Goal: Transaction & Acquisition: Purchase product/service

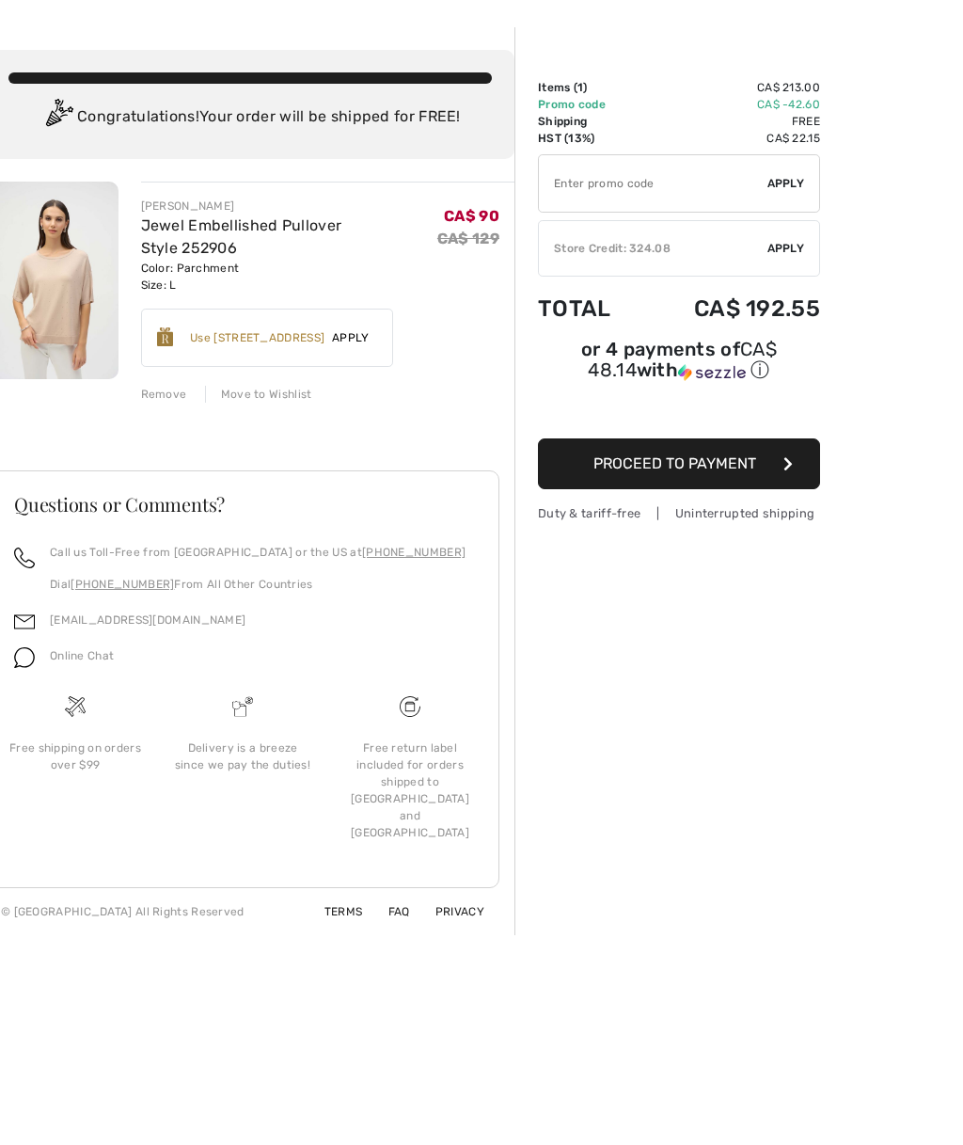
scroll to position [64, 0]
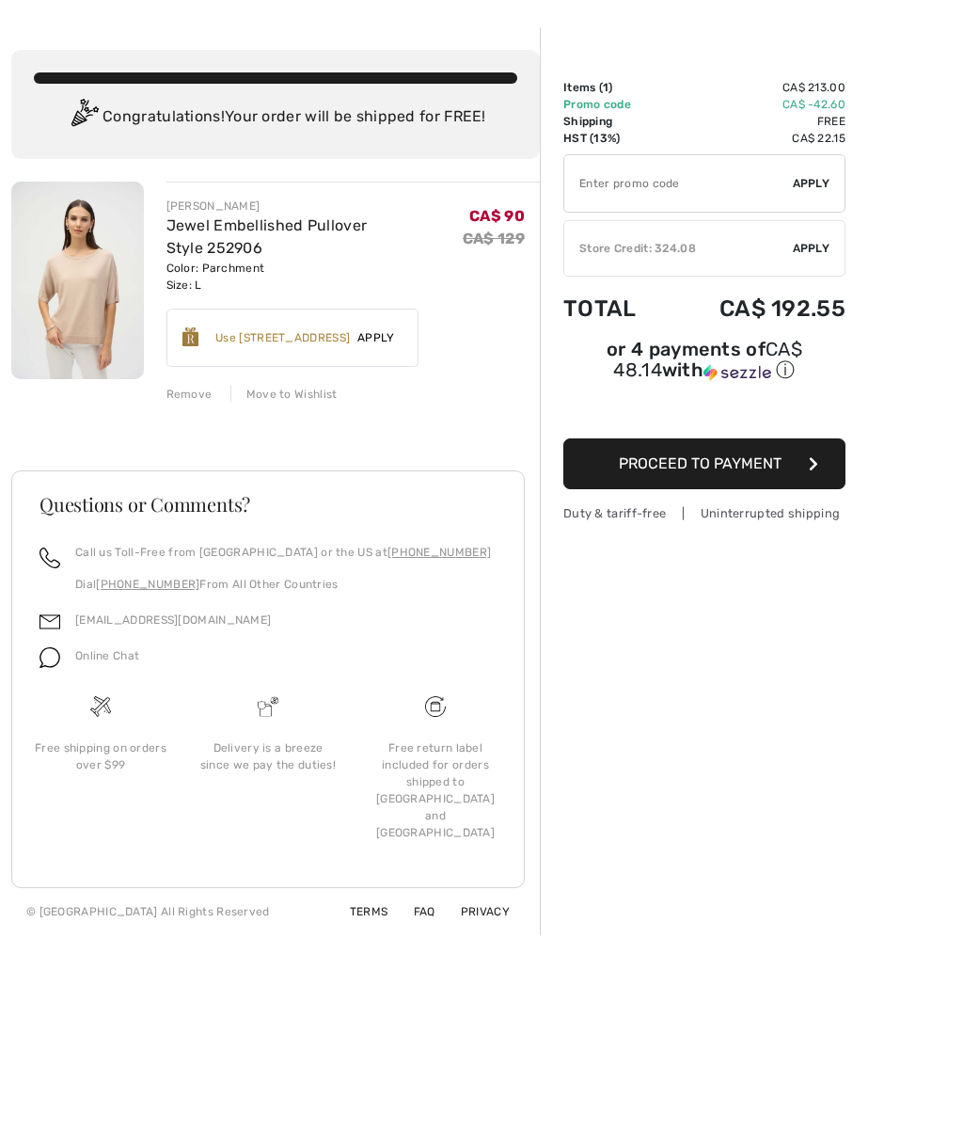
click at [749, 1123] on div "You are only CA$ 0.00 away from FREE SHIPPING! Continue Shopping > Congratulati…" at bounding box center [481, 586] width 963 height 1117
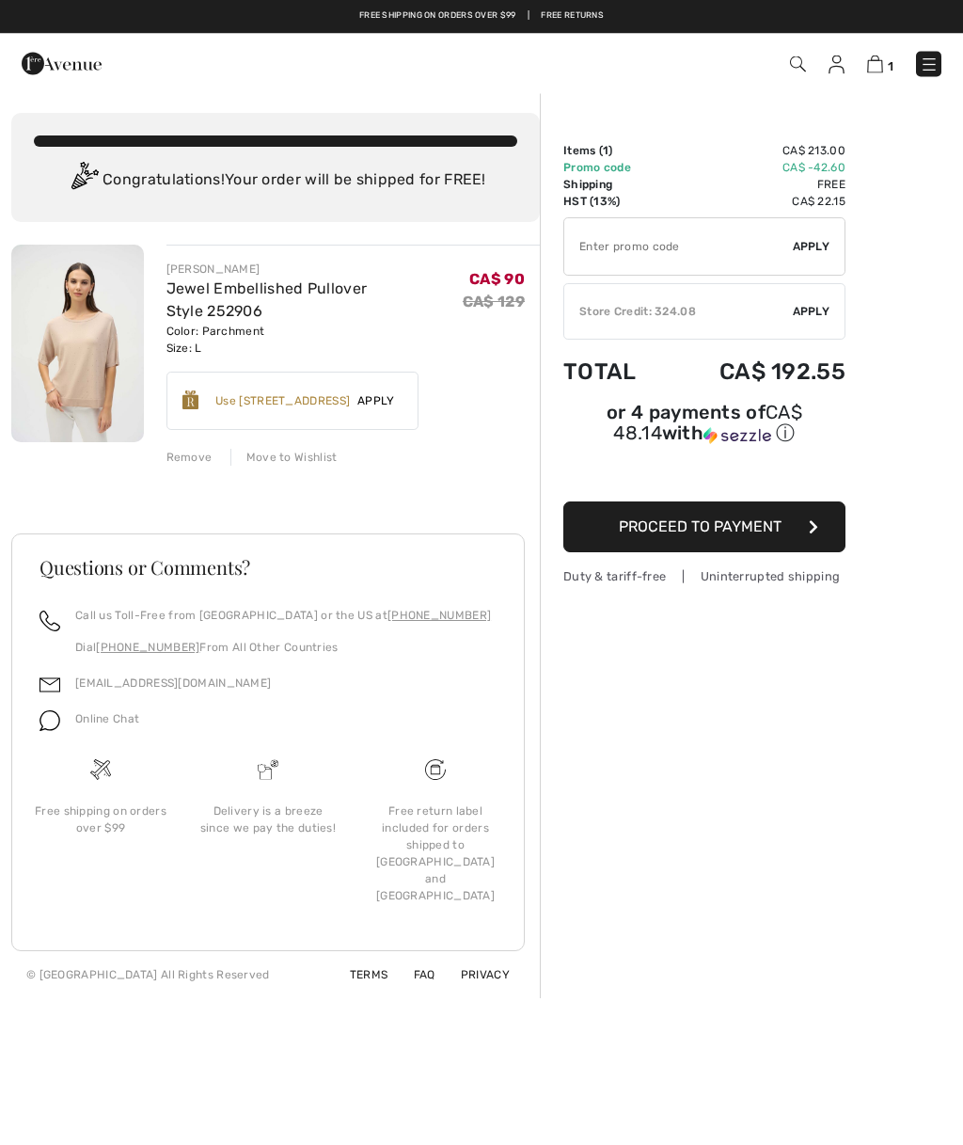
scroll to position [0, 0]
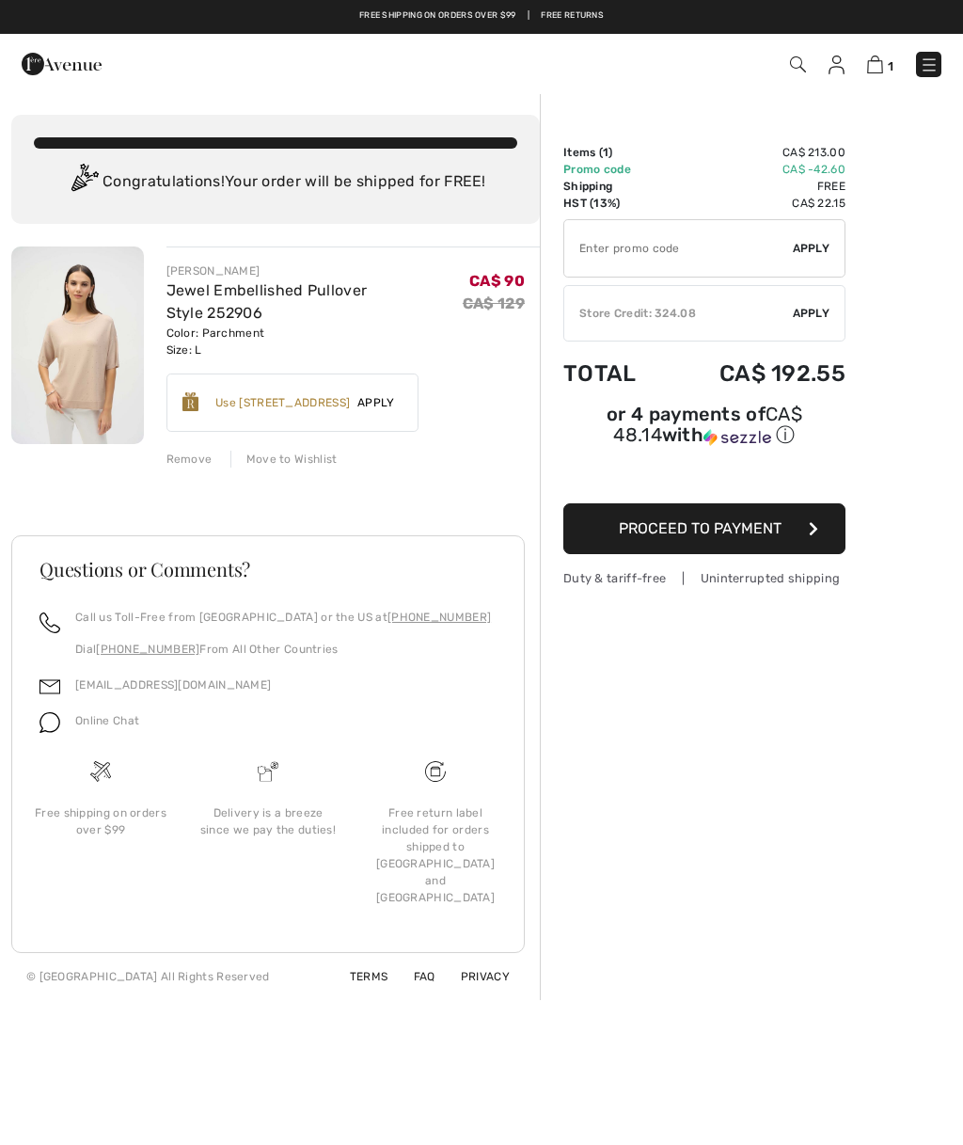
click at [182, 462] on div "Remove" at bounding box center [190, 459] width 46 height 17
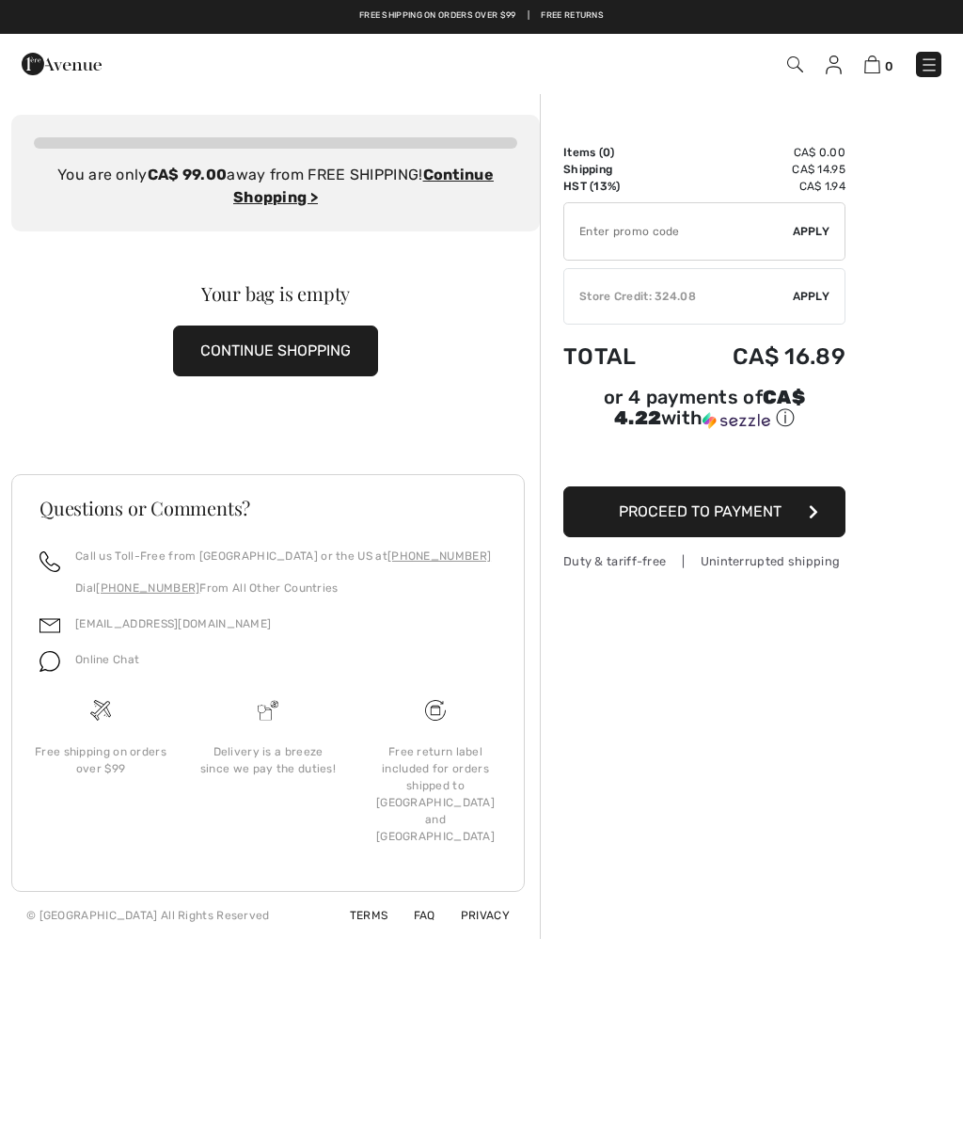
click at [180, 677] on div "Online Chat" at bounding box center [268, 665] width 457 height 36
click at [766, 1129] on div "You are only CA$ 99.00 away from FREE SHIPPING! Continue Shopping > Congratulat…" at bounding box center [481, 650] width 963 height 1117
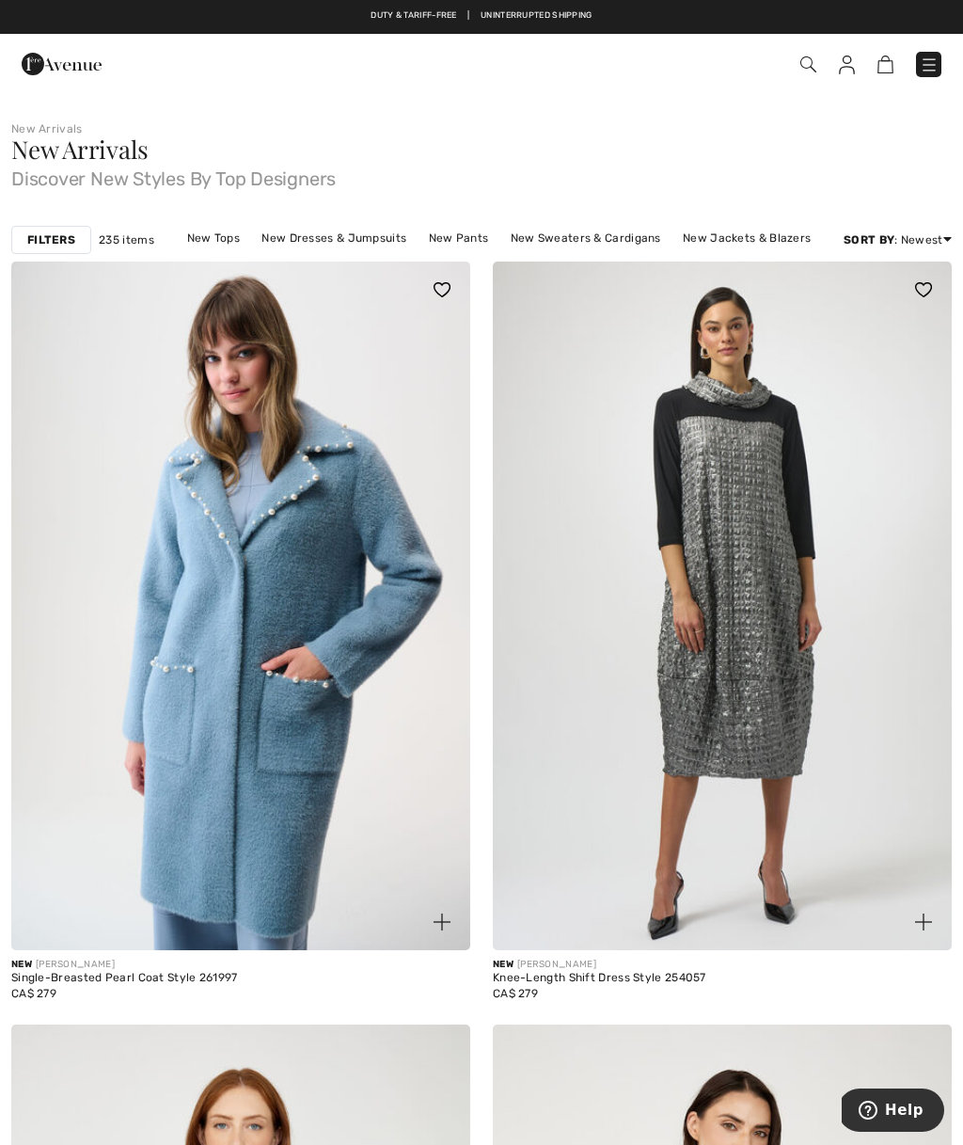
click at [387, 143] on div "New Arrivals Discover New Styles By Top Designers" at bounding box center [481, 162] width 941 height 51
click at [319, 627] on img at bounding box center [240, 606] width 459 height 689
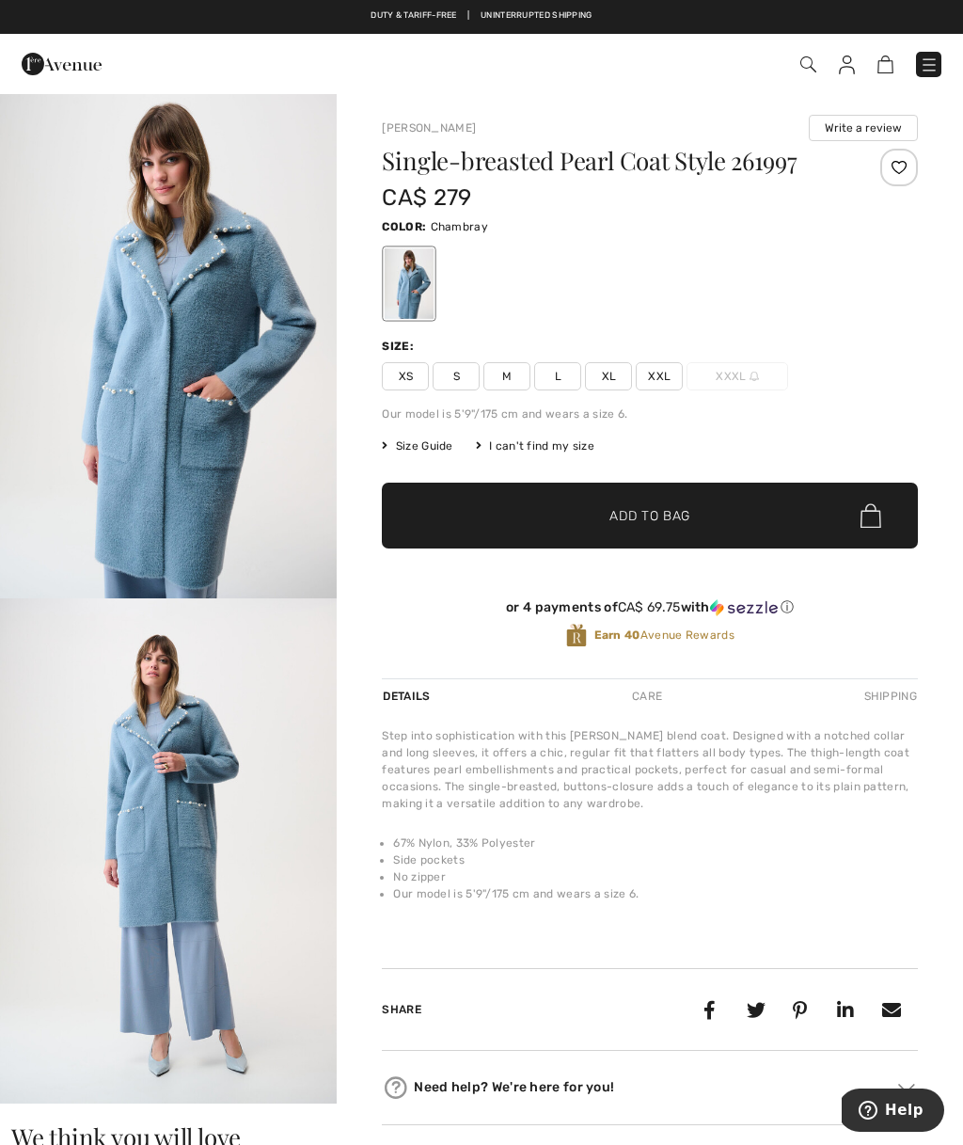
click at [210, 378] on img "1 / 6" at bounding box center [168, 345] width 337 height 506
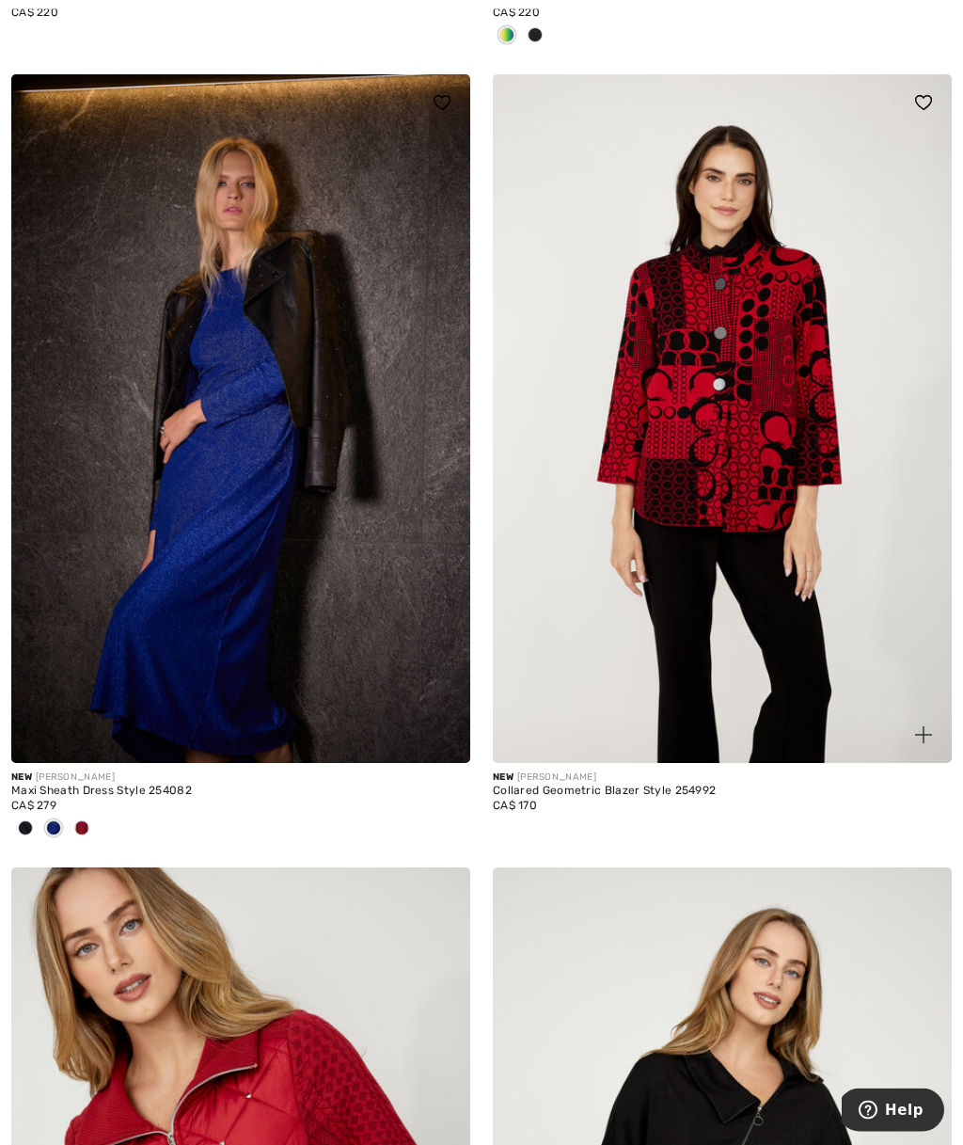
scroll to position [1744, 0]
click at [745, 758] on img at bounding box center [722, 418] width 459 height 689
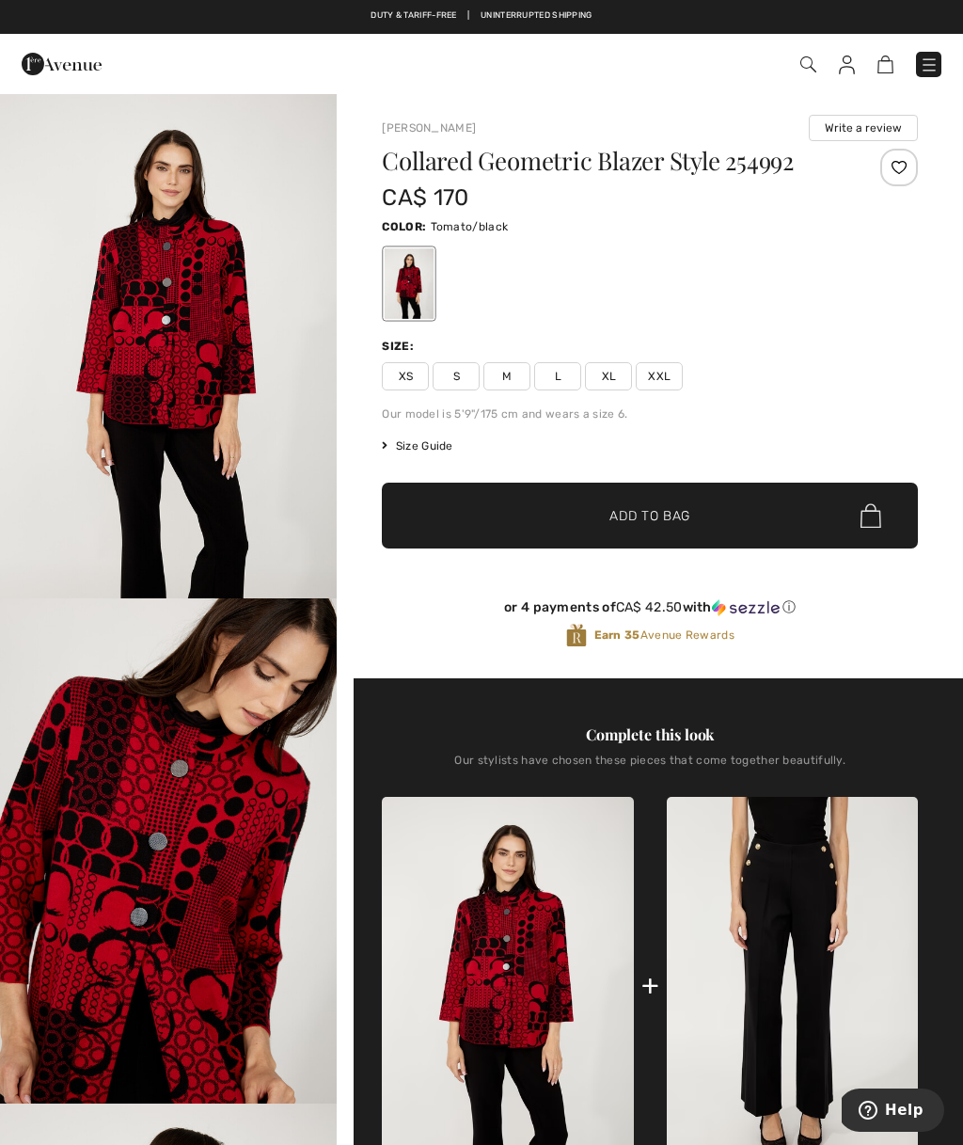
click at [807, 65] on img at bounding box center [809, 64] width 16 height 16
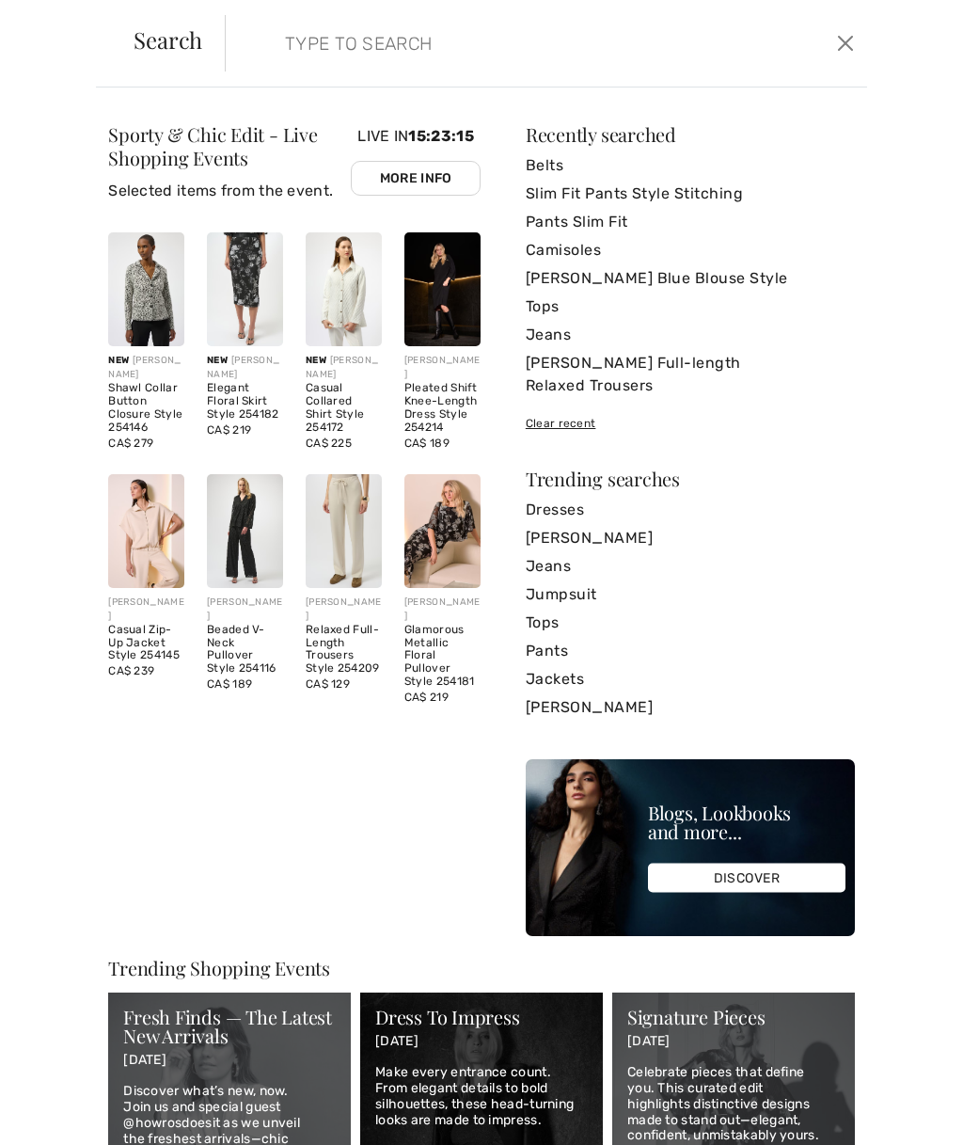
click at [71, 278] on div "Sporty & Chic Edit - Live Shopping Events Selected items from the event. Live I…" at bounding box center [481, 616] width 963 height 1058
click at [236, 51] on form "Clear" at bounding box center [529, 43] width 608 height 56
click at [295, 40] on input "search" at bounding box center [481, 43] width 421 height 56
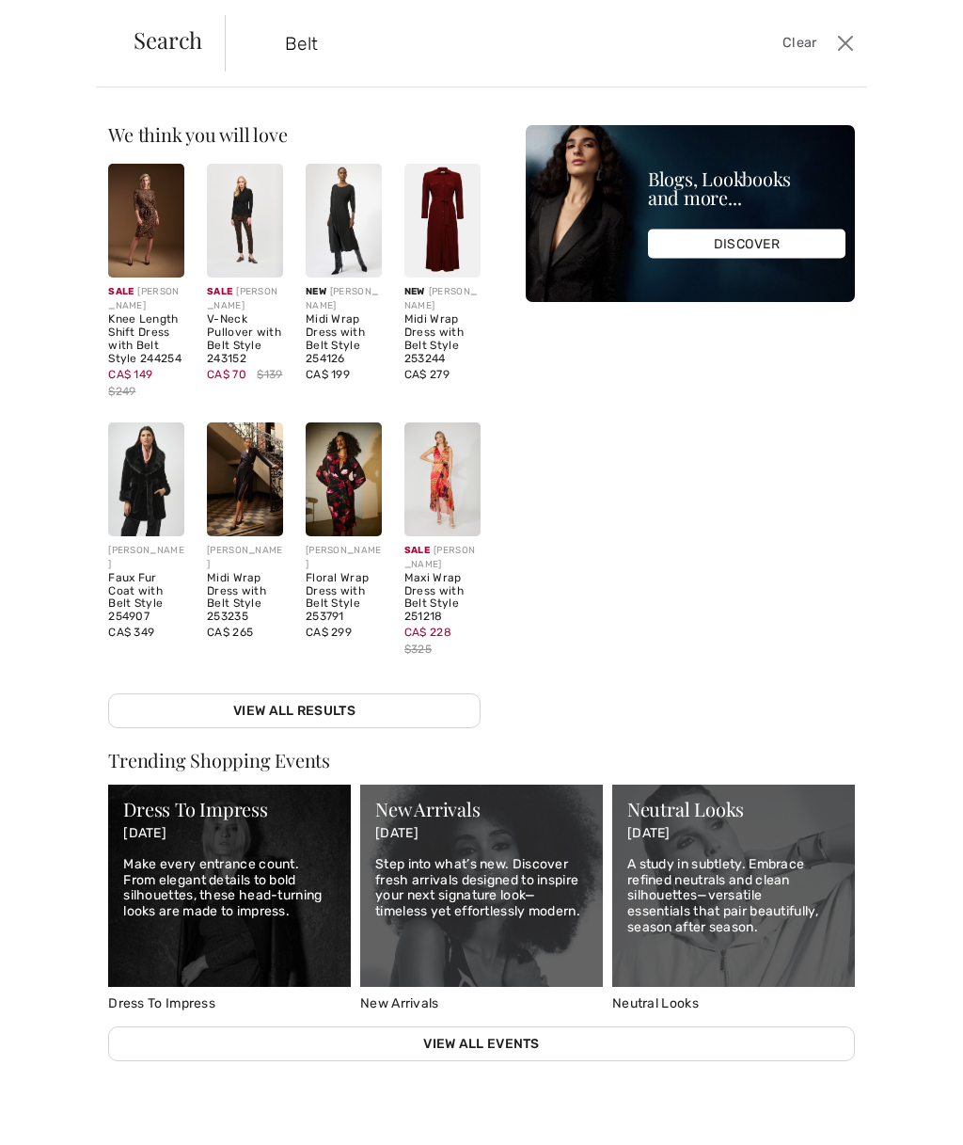
type input "Belt"
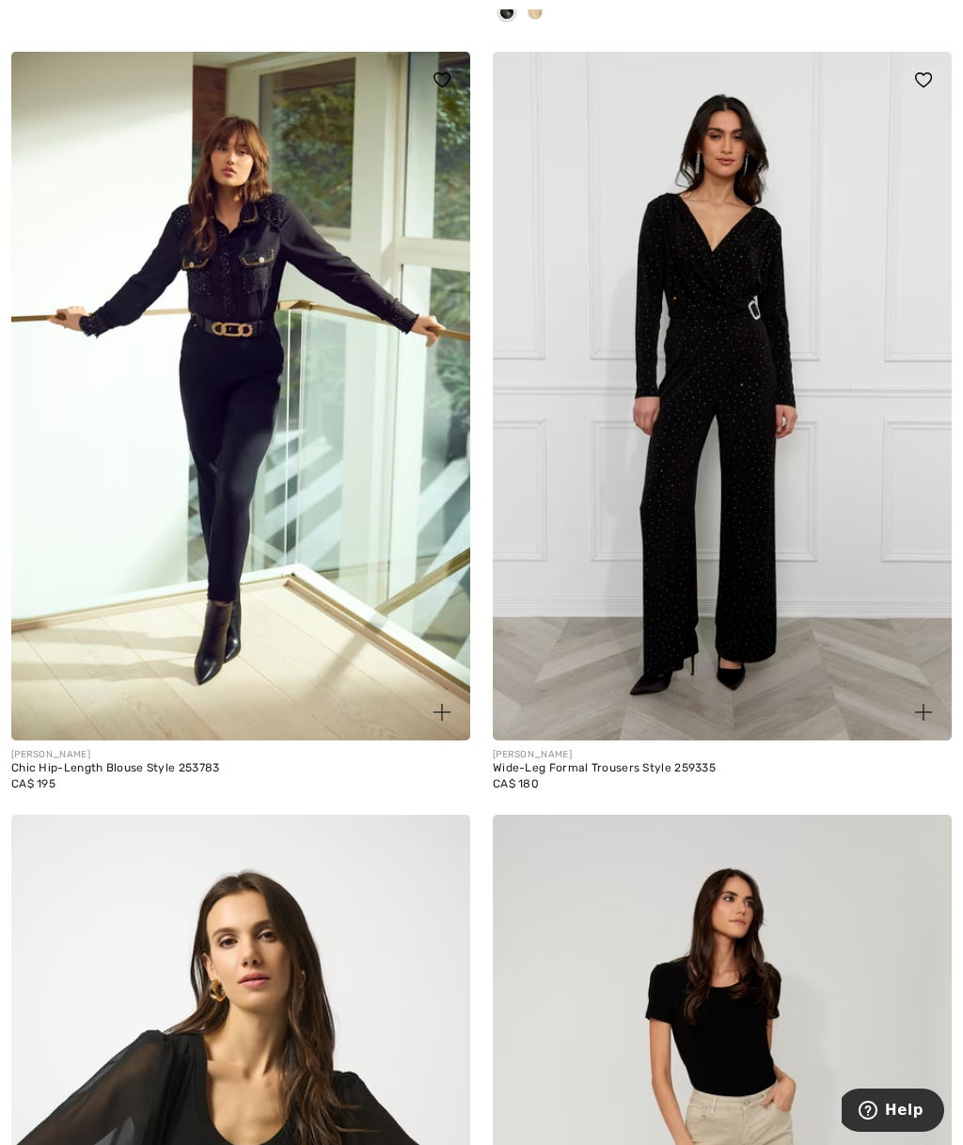
scroll to position [7323, 0]
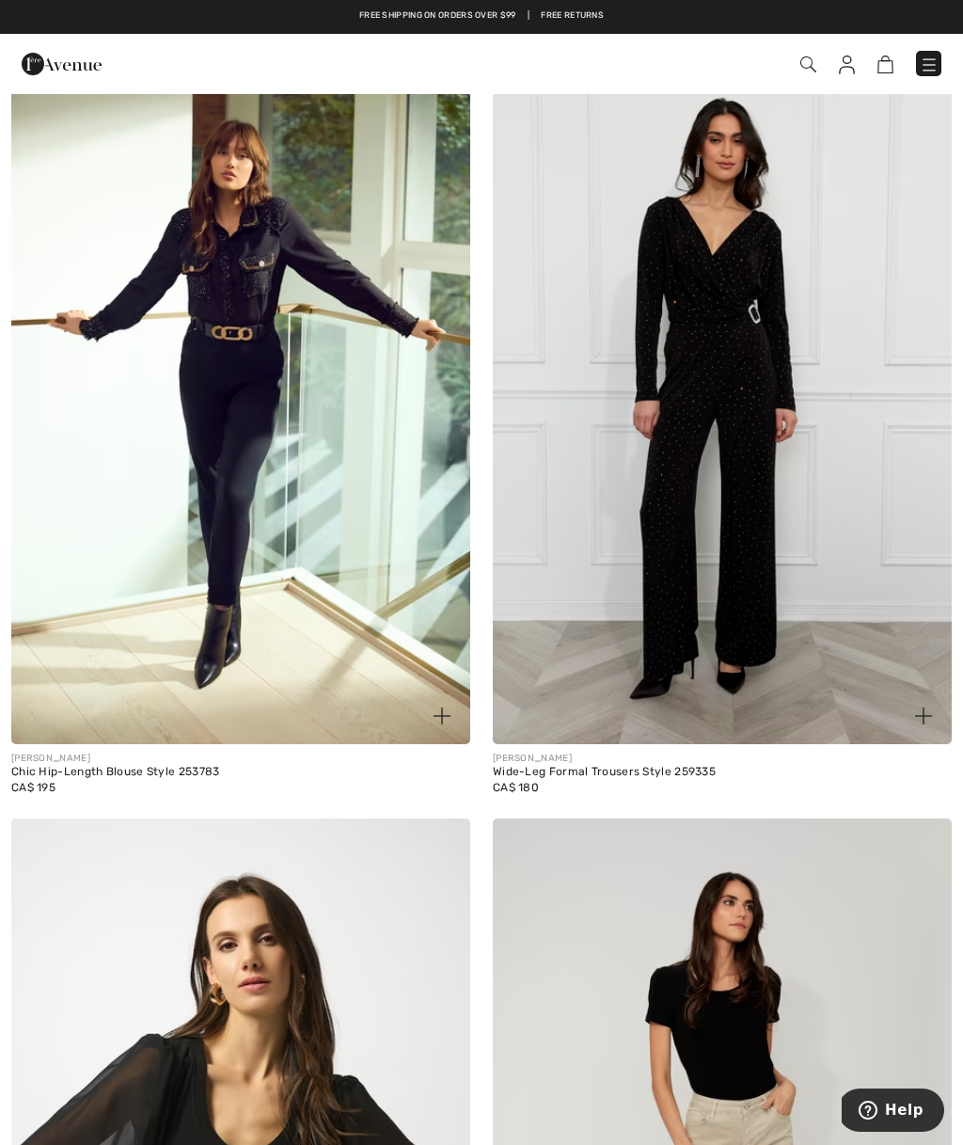
click at [231, 325] on img at bounding box center [240, 400] width 459 height 689
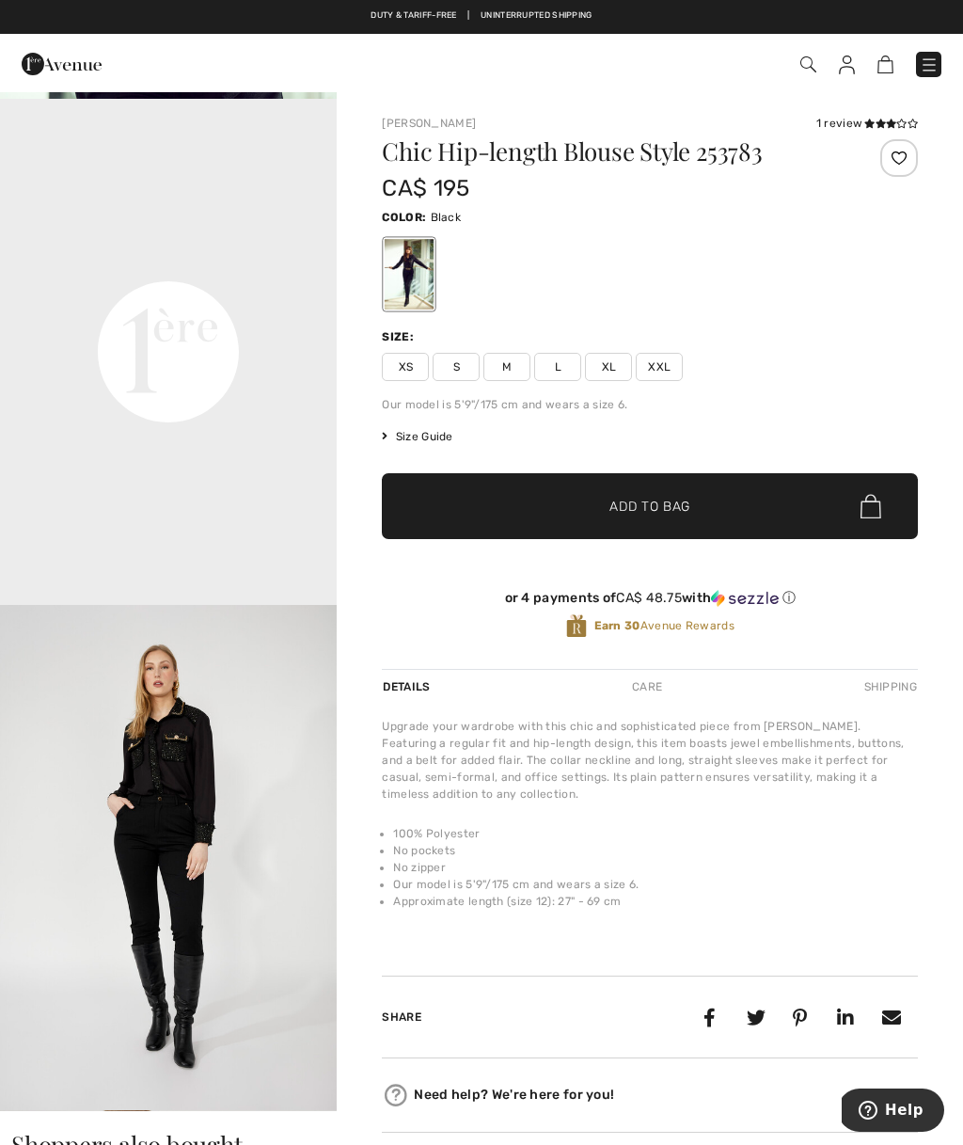
scroll to position [1003, 0]
click at [163, 269] on video "Your browser does not support the video tag." at bounding box center [168, 185] width 337 height 168
click at [144, 269] on video "Your browser does not support the video tag." at bounding box center [168, 185] width 337 height 168
click at [192, 269] on video "Your browser does not support the video tag." at bounding box center [168, 185] width 337 height 168
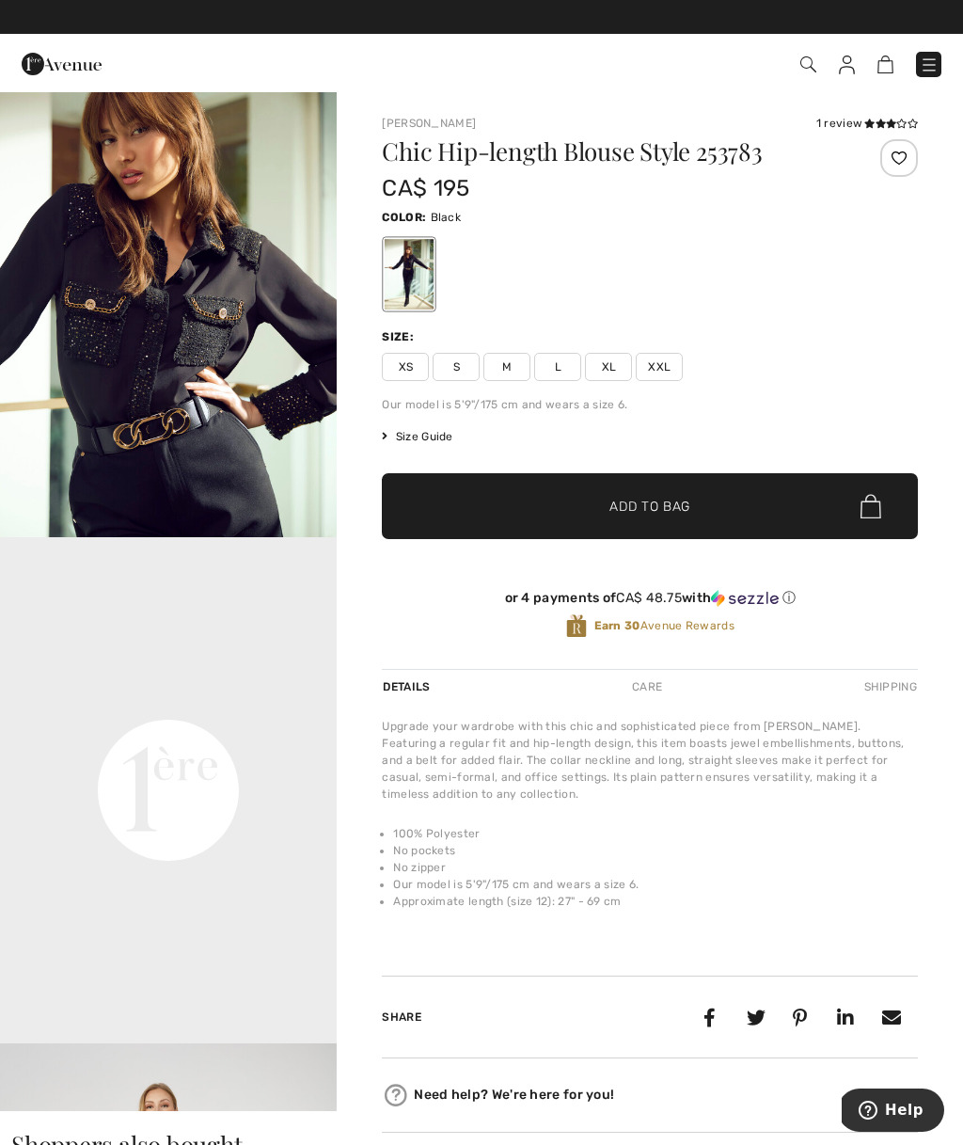
scroll to position [565, 0]
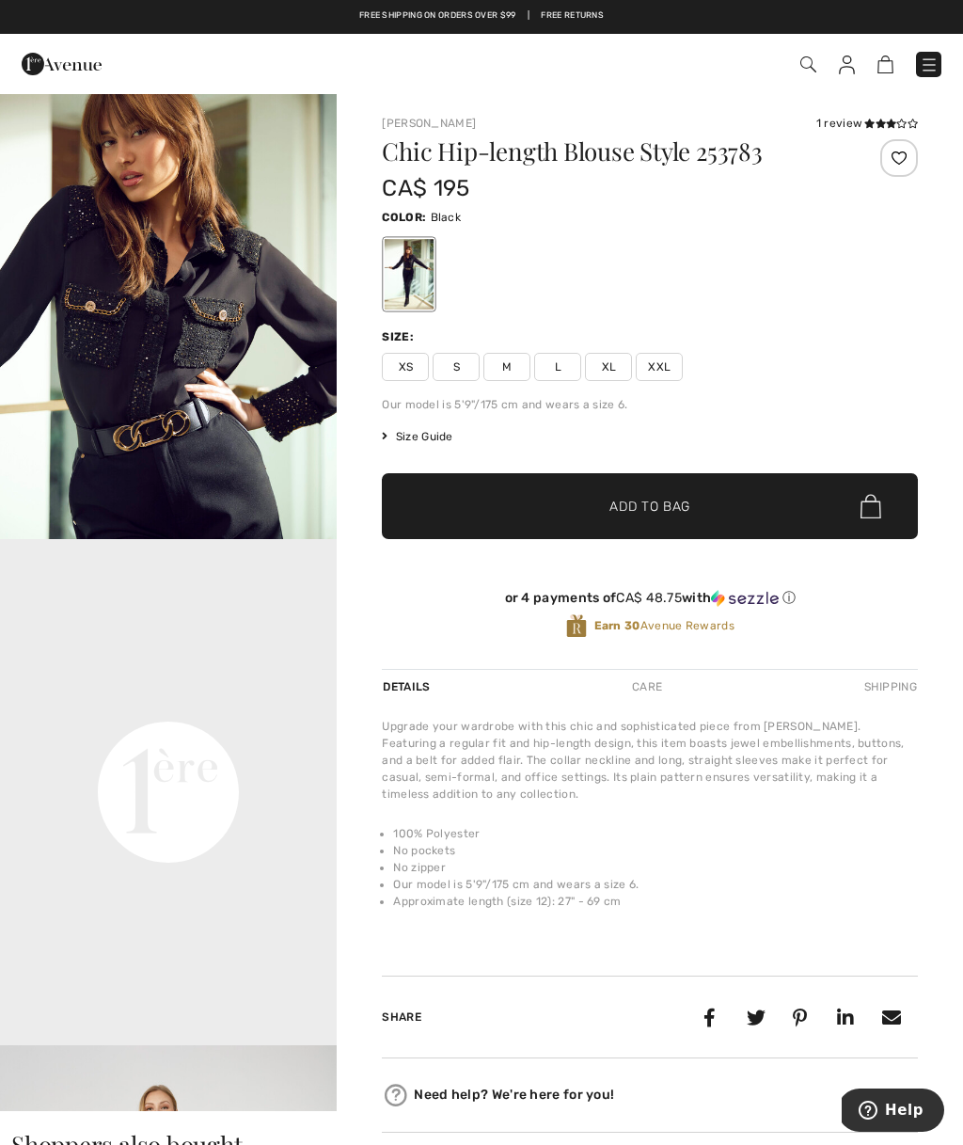
click at [412, 437] on span "Size Guide" at bounding box center [417, 436] width 71 height 17
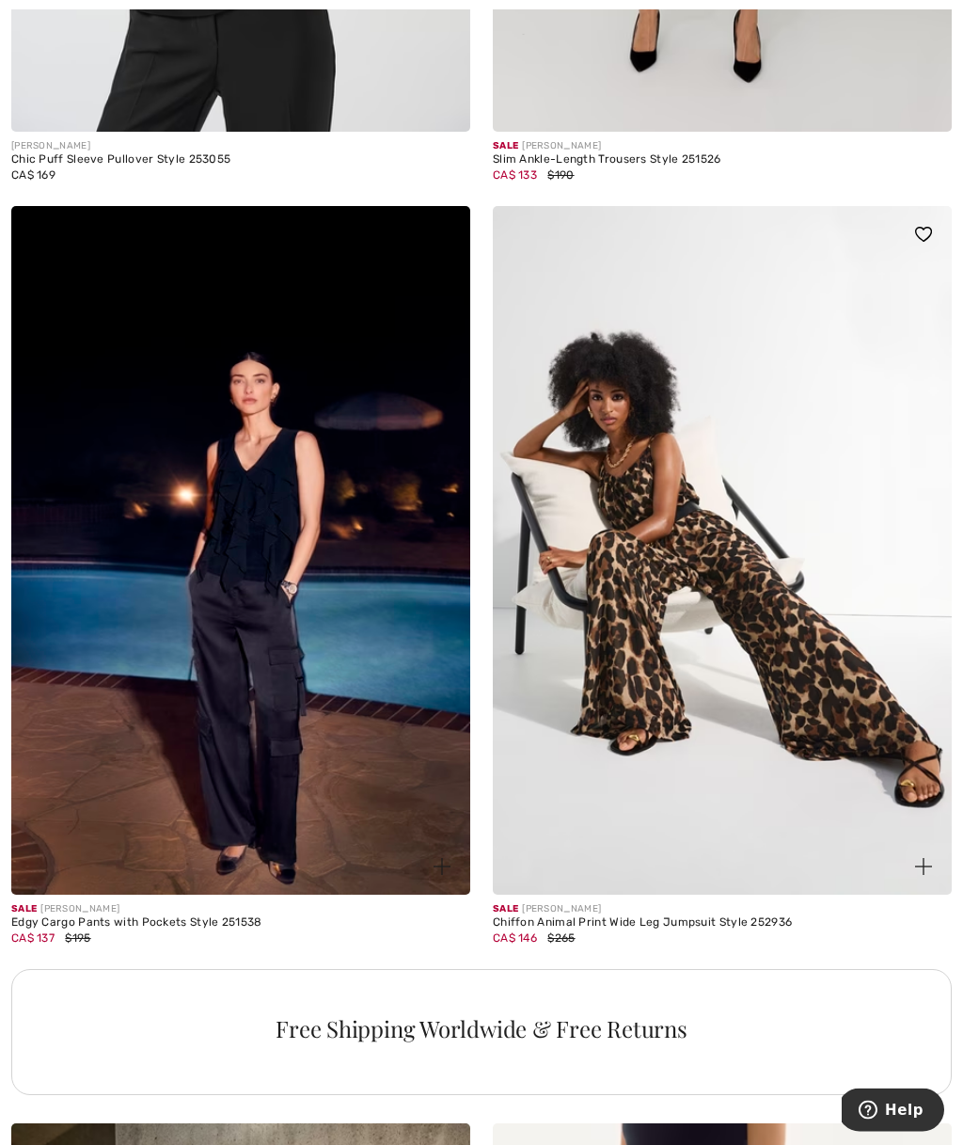
scroll to position [9397, 0]
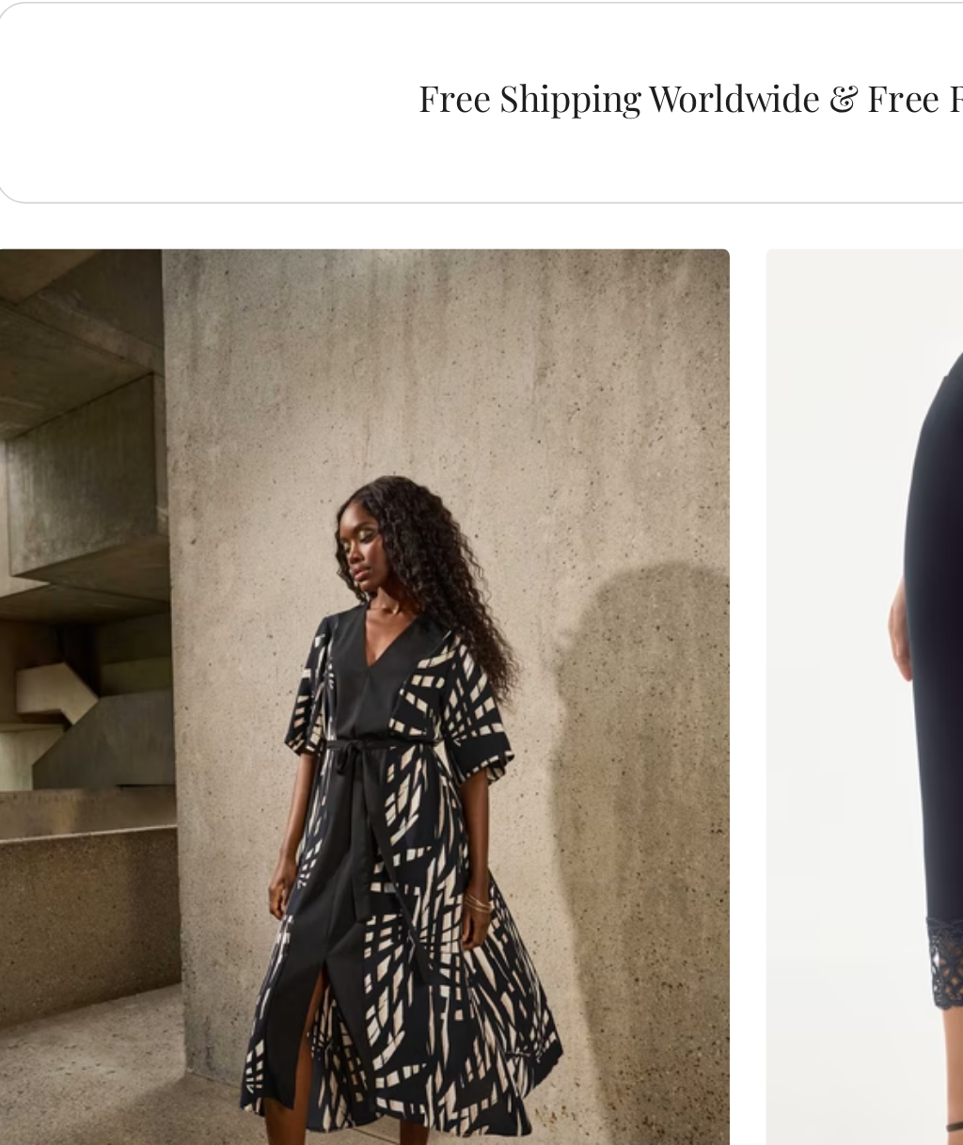
click at [240, 424] on img at bounding box center [240, 768] width 459 height 689
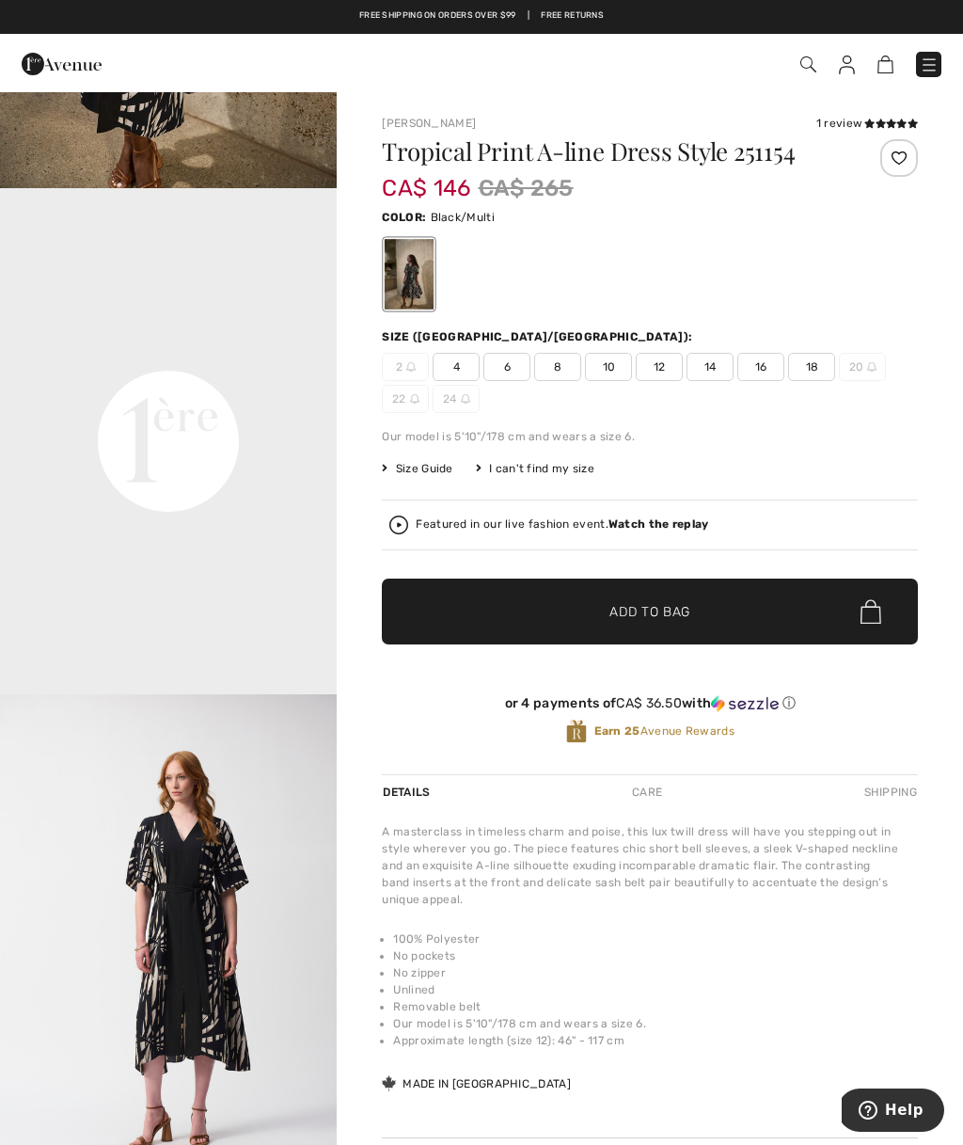
scroll to position [918, 0]
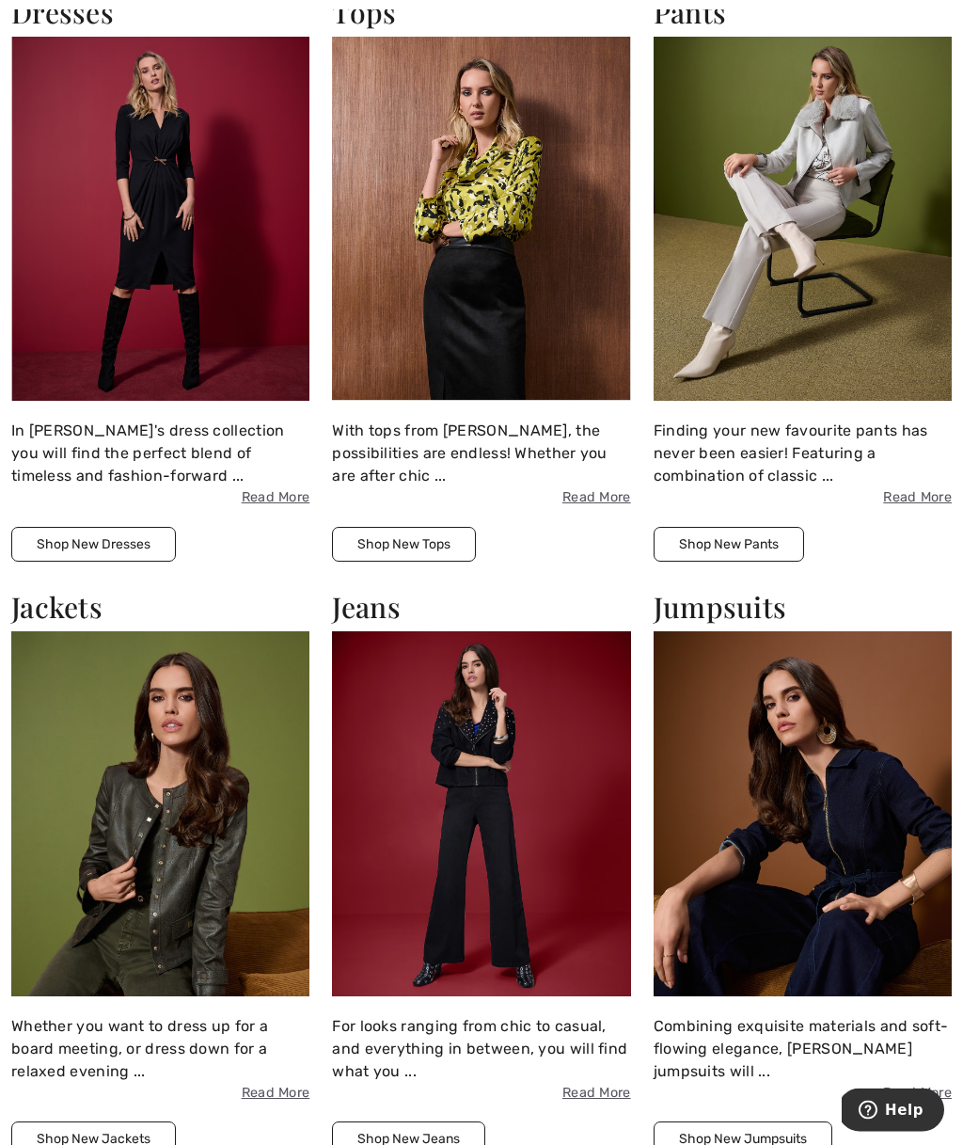
scroll to position [1343, 0]
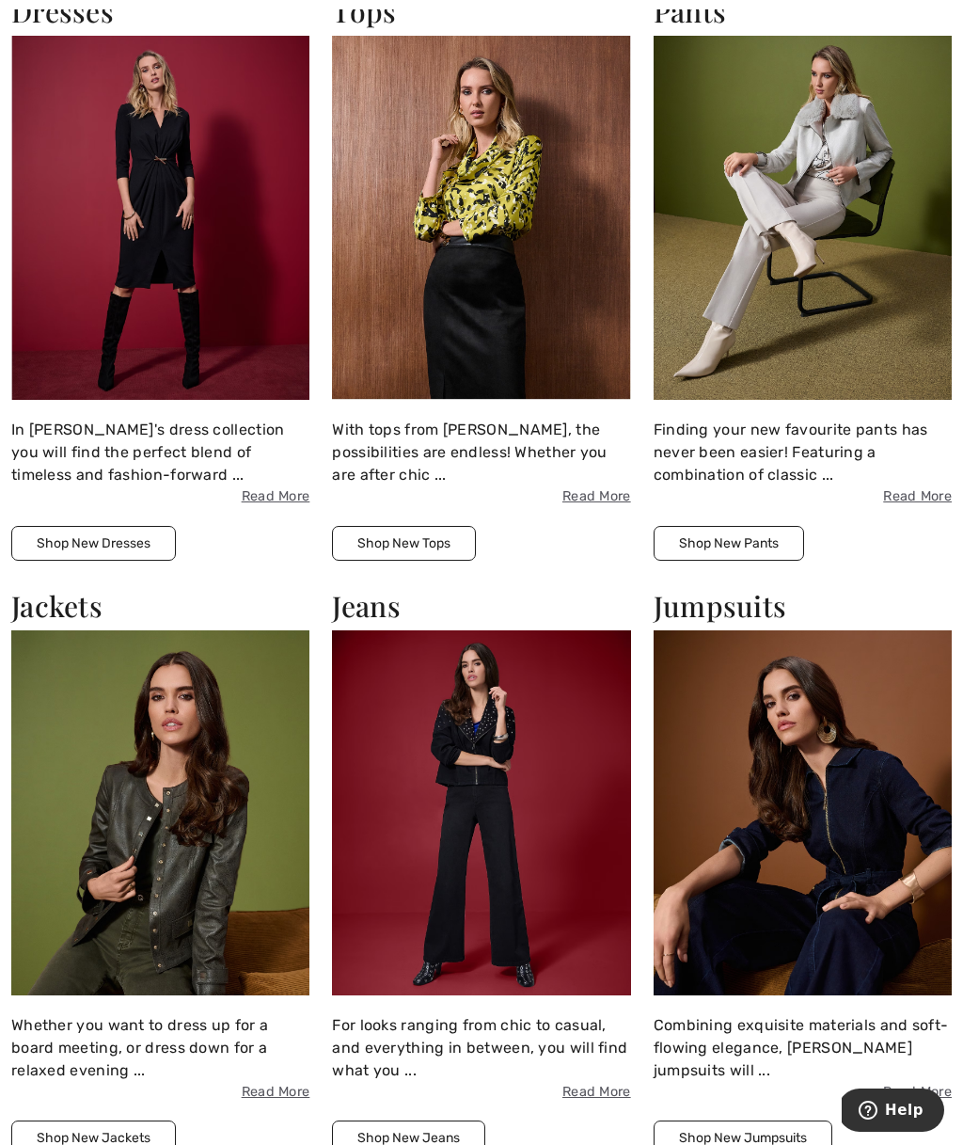
click at [492, 215] on img at bounding box center [481, 218] width 298 height 364
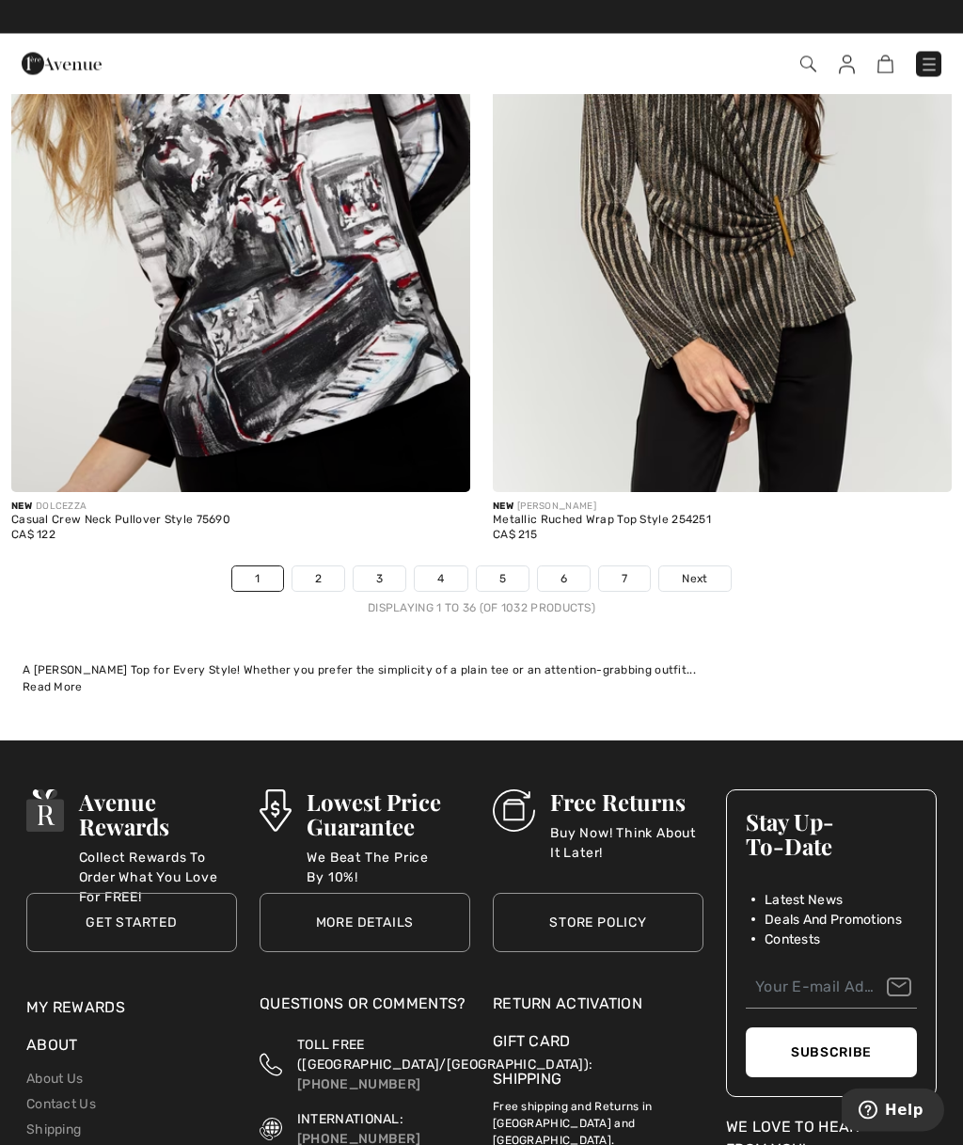
scroll to position [14059, 0]
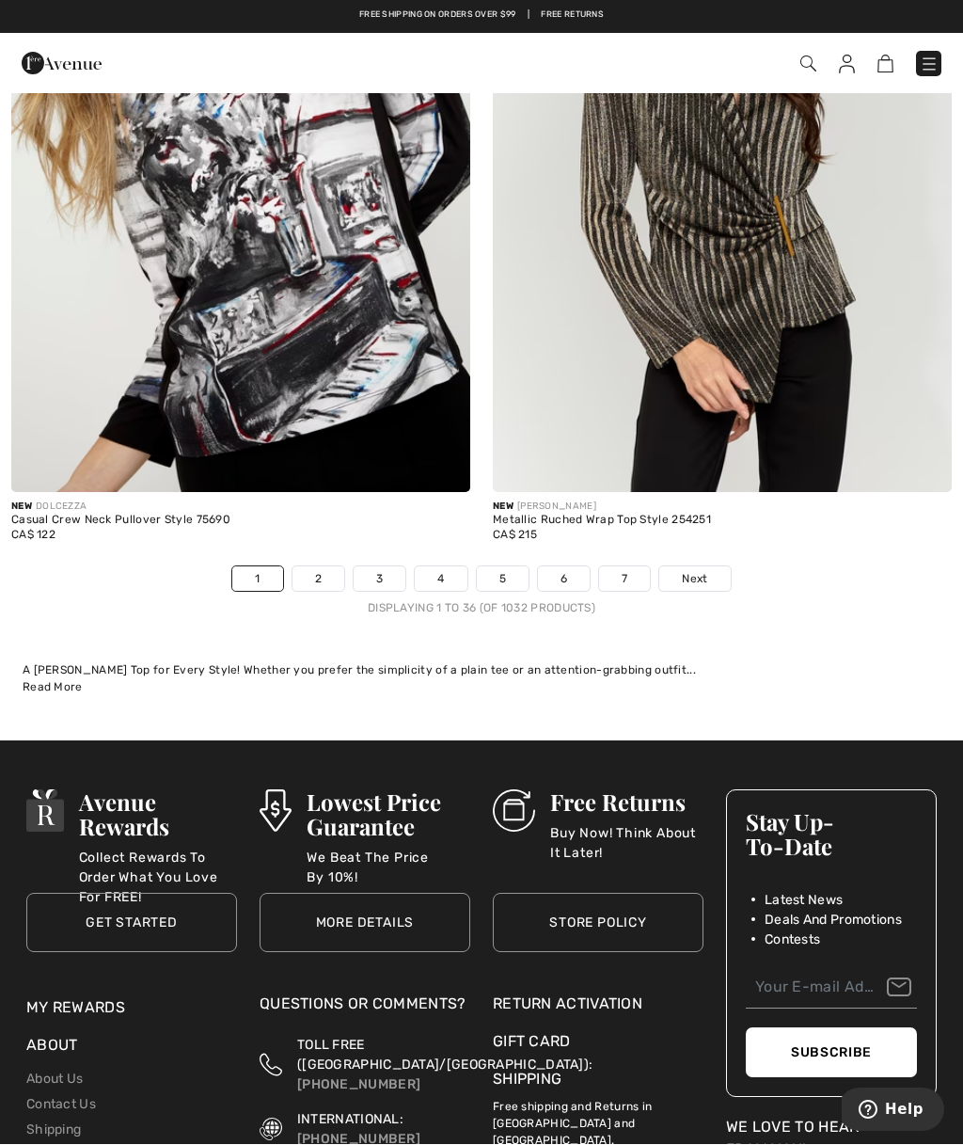
click at [691, 571] on span "Next" at bounding box center [694, 579] width 25 height 17
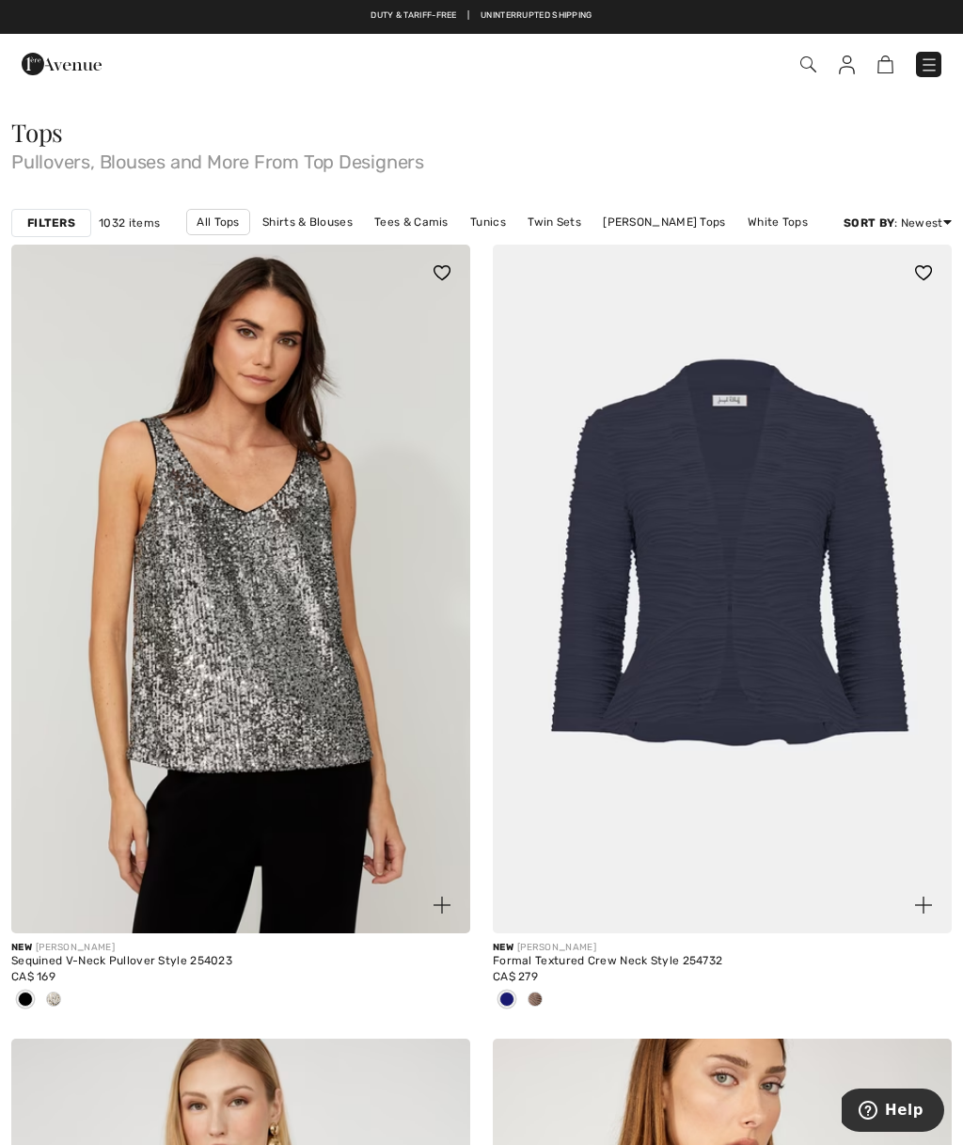
click at [46, 223] on strong "Filters" at bounding box center [51, 223] width 48 height 17
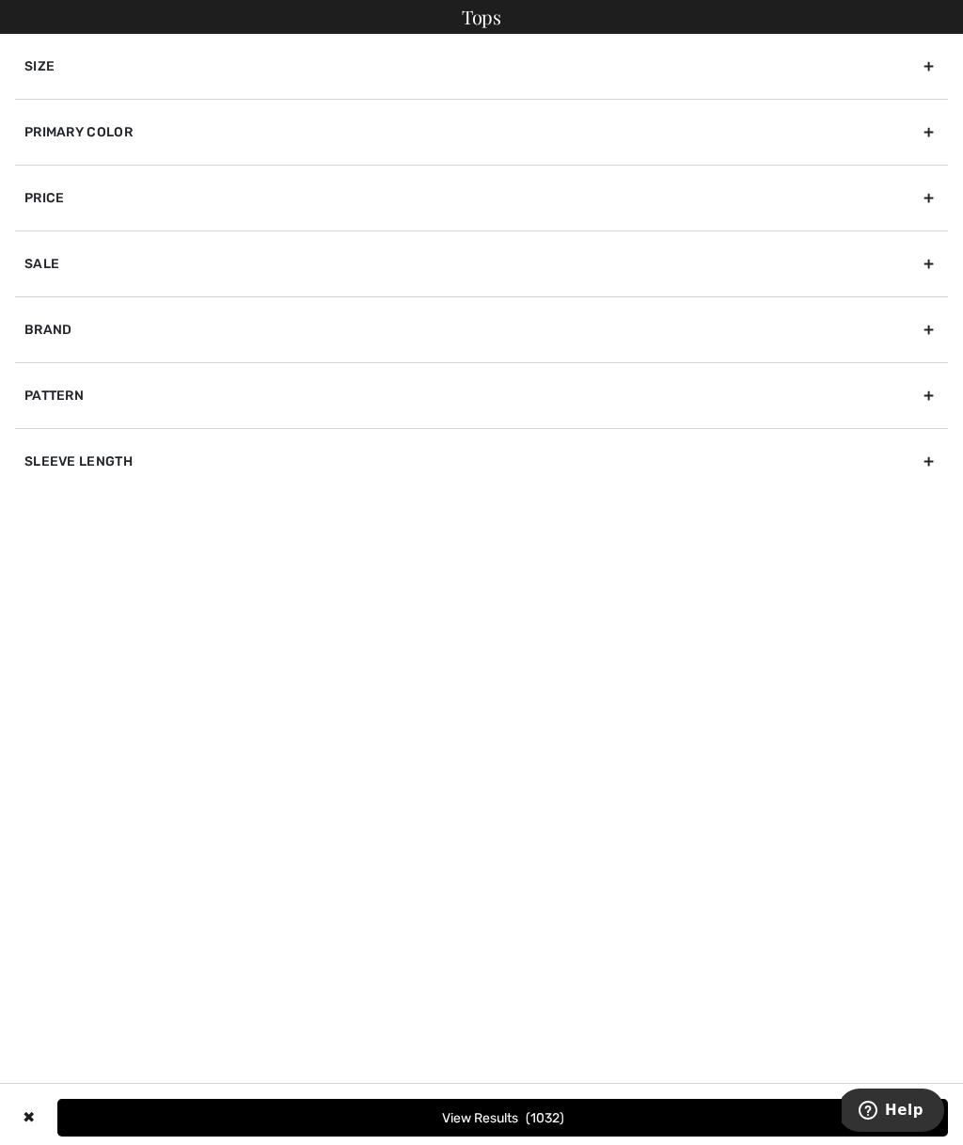
click at [80, 133] on div "Primary Color" at bounding box center [481, 132] width 933 height 66
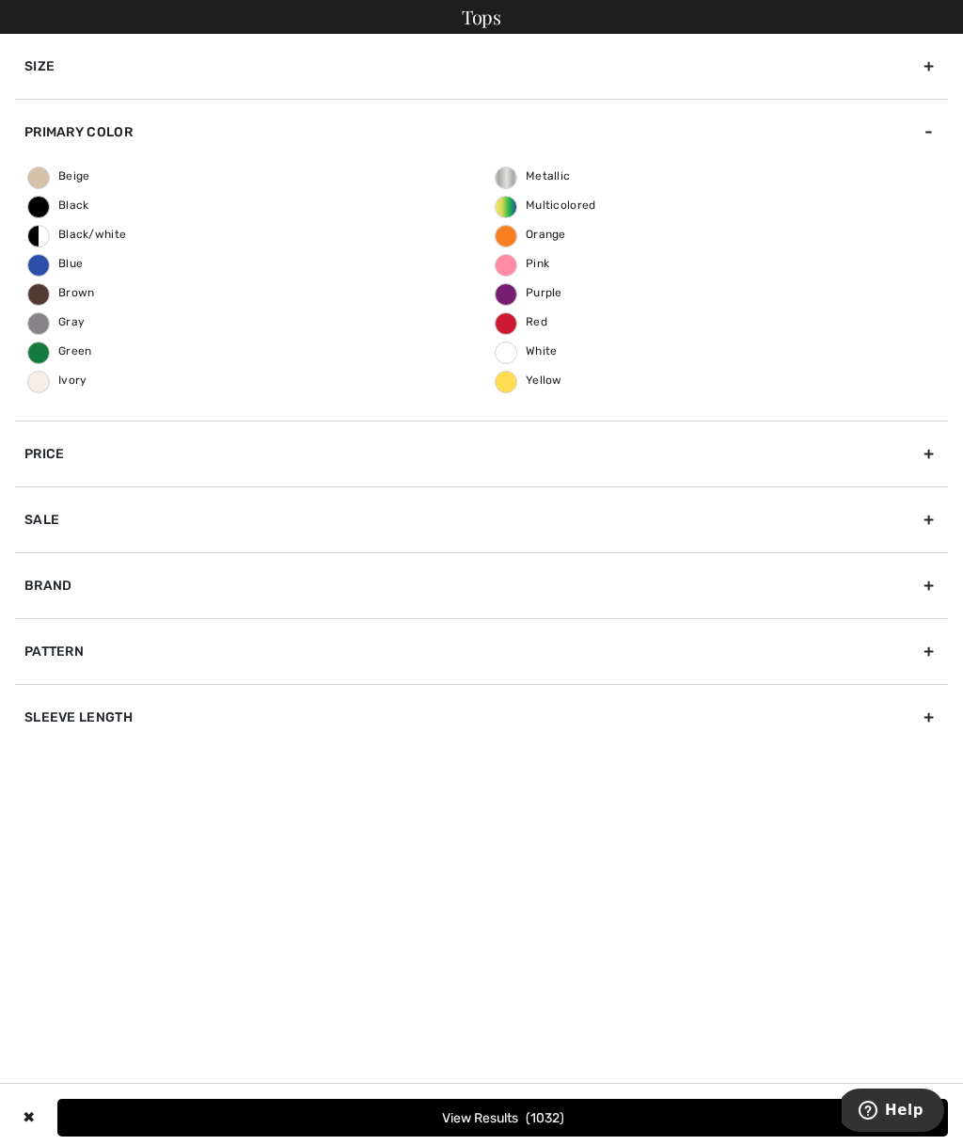
click at [42, 199] on span "Black" at bounding box center [58, 205] width 61 height 13
click at [0, 0] on input "Black" at bounding box center [0, 0] width 0 height 0
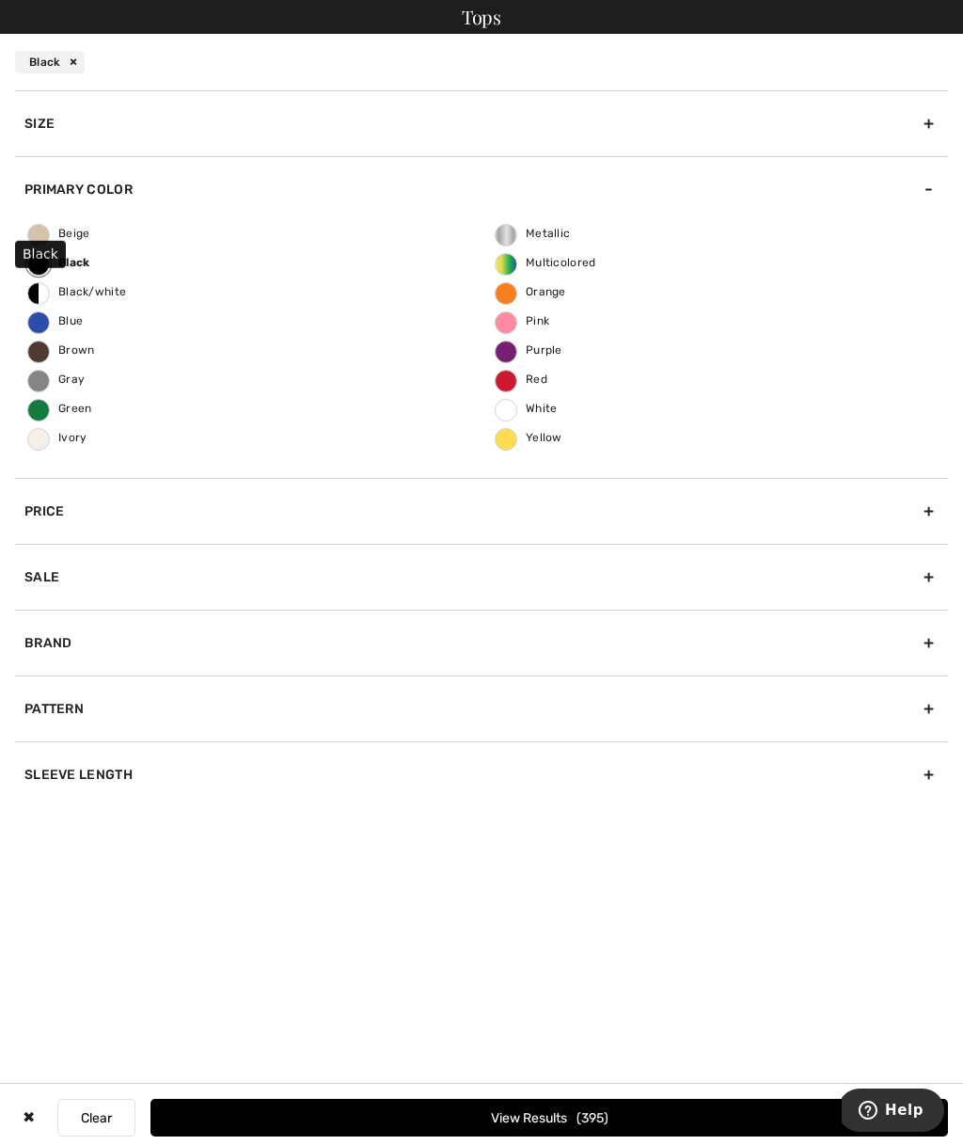
click at [60, 641] on div "Brand" at bounding box center [481, 643] width 933 height 66
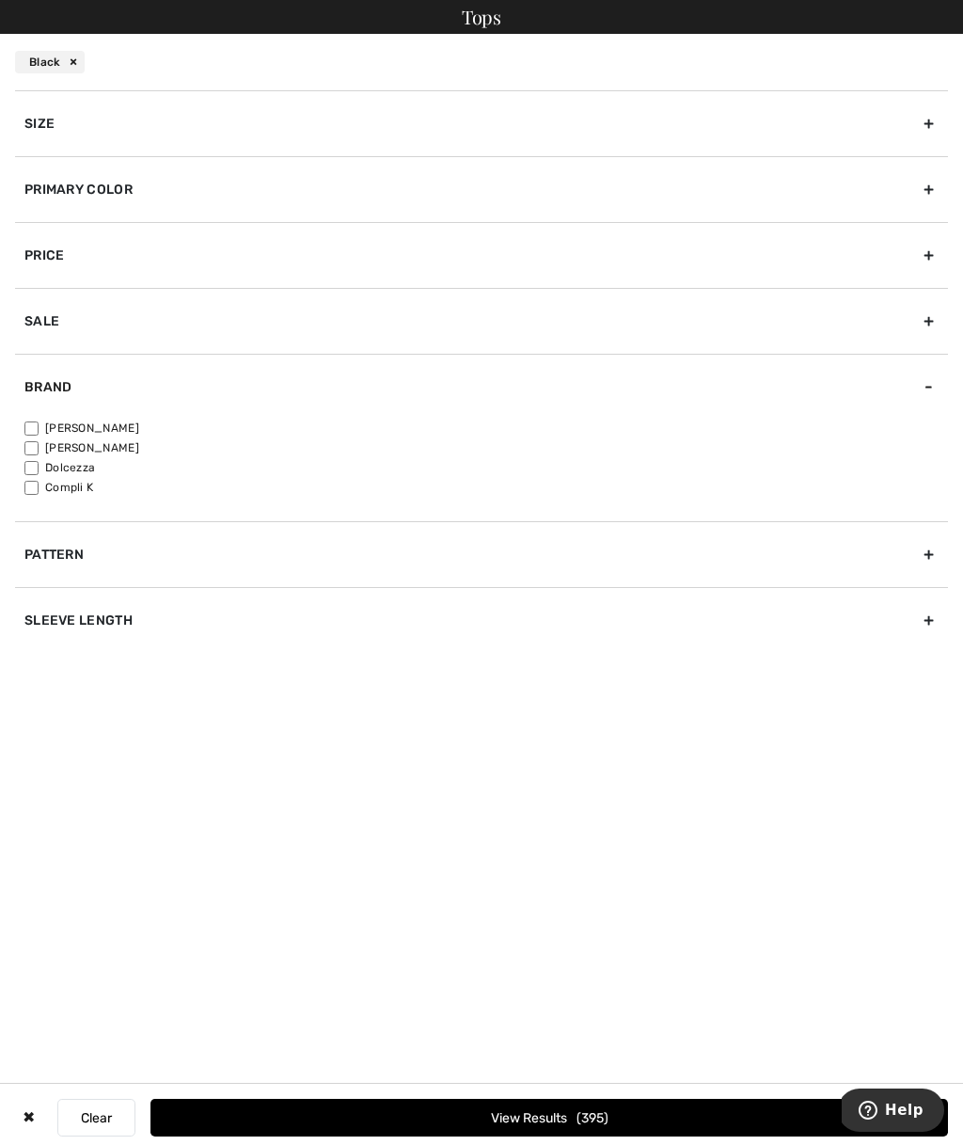
click at [32, 443] on input"] "[PERSON_NAME]" at bounding box center [31, 448] width 14 height 14
checkbox input"] "true"
click at [103, 600] on div "Sleeve length" at bounding box center [481, 620] width 933 height 66
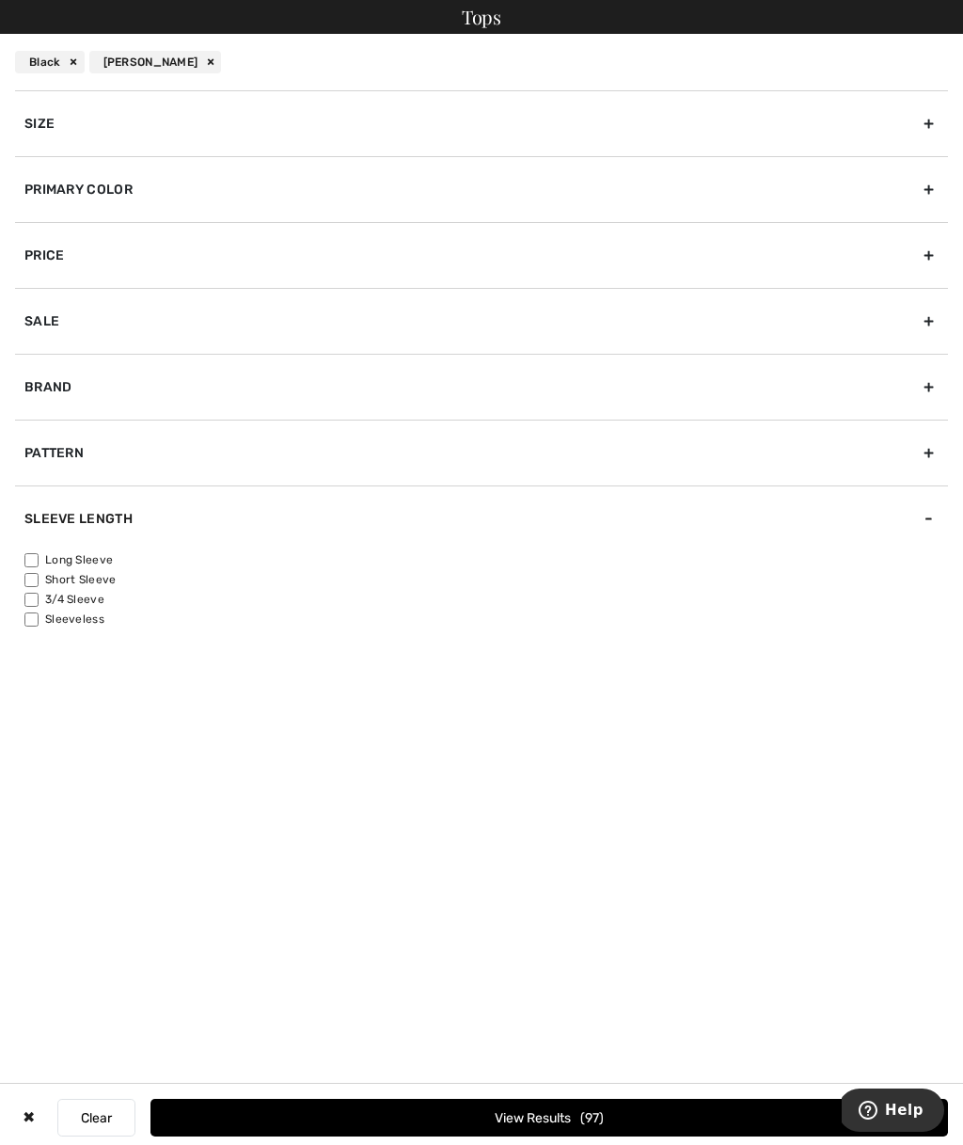
click at [33, 553] on input"] "Long Sleeve" at bounding box center [31, 560] width 14 height 14
checkbox input"] "true"
click at [29, 596] on input"] "3/4 Sleeve" at bounding box center [31, 600] width 14 height 14
checkbox input"] "true"
click at [820, 1128] on button "View Results 51" at bounding box center [550, 1118] width 798 height 38
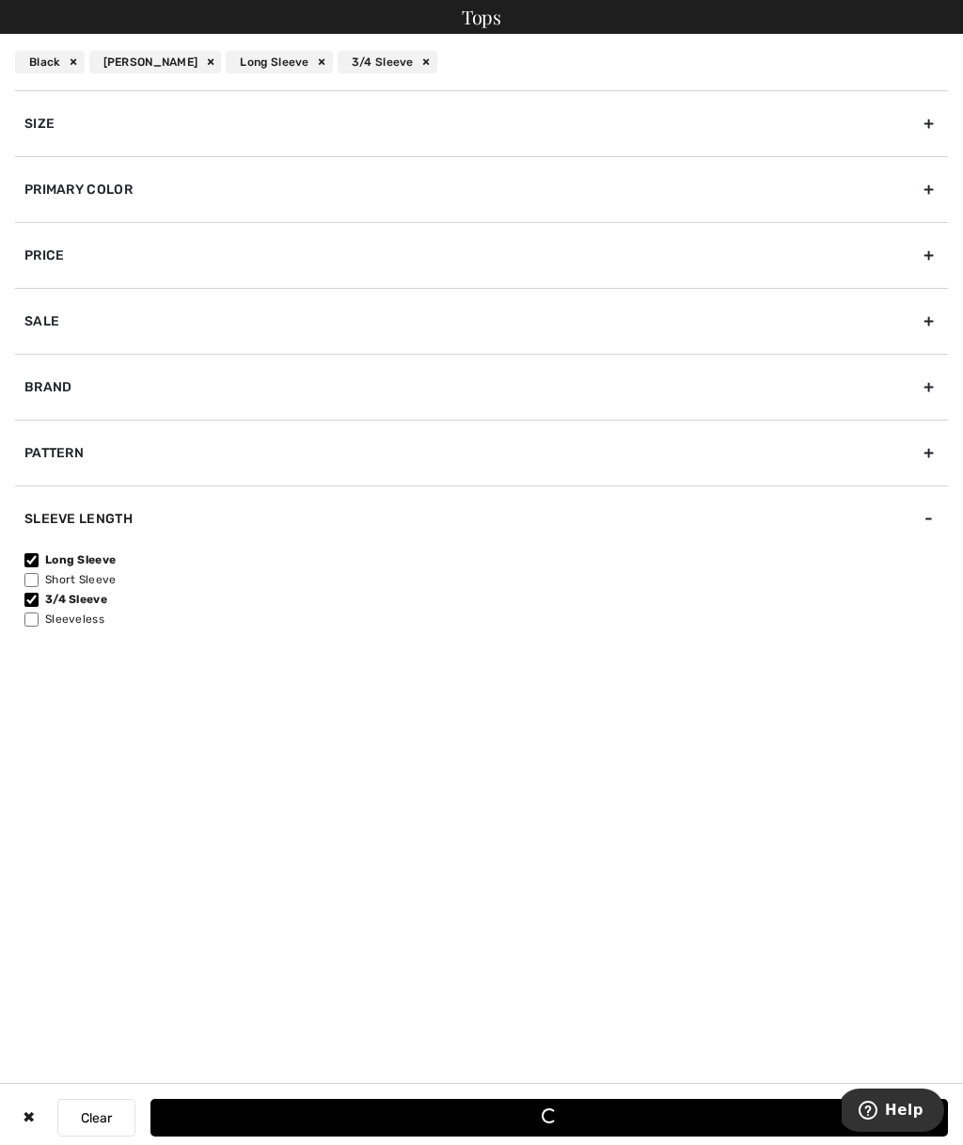
click at [775, 1122] on button "Loading..." at bounding box center [550, 1118] width 798 height 38
click at [810, 1124] on button "Loading..." at bounding box center [550, 1118] width 798 height 38
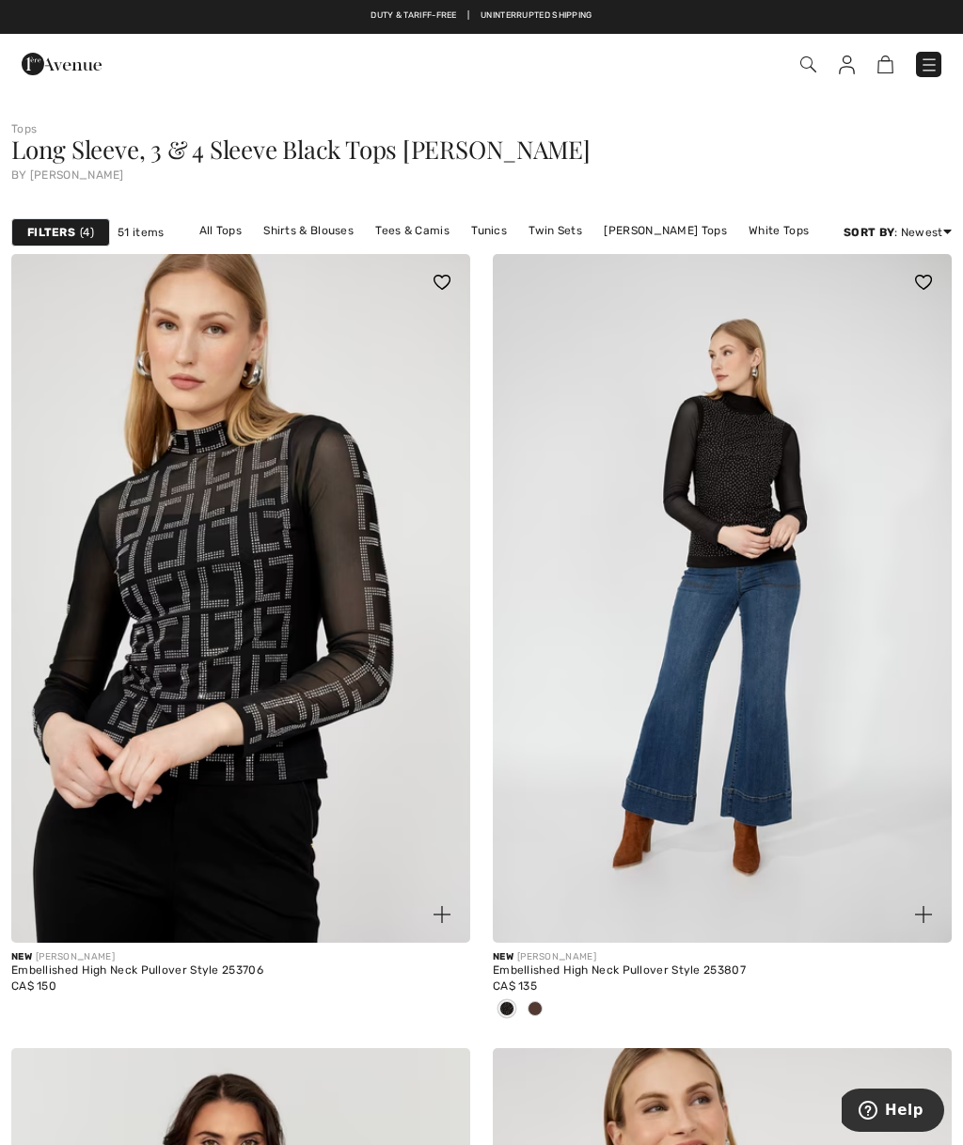
click at [49, 234] on strong "Filters" at bounding box center [51, 232] width 48 height 17
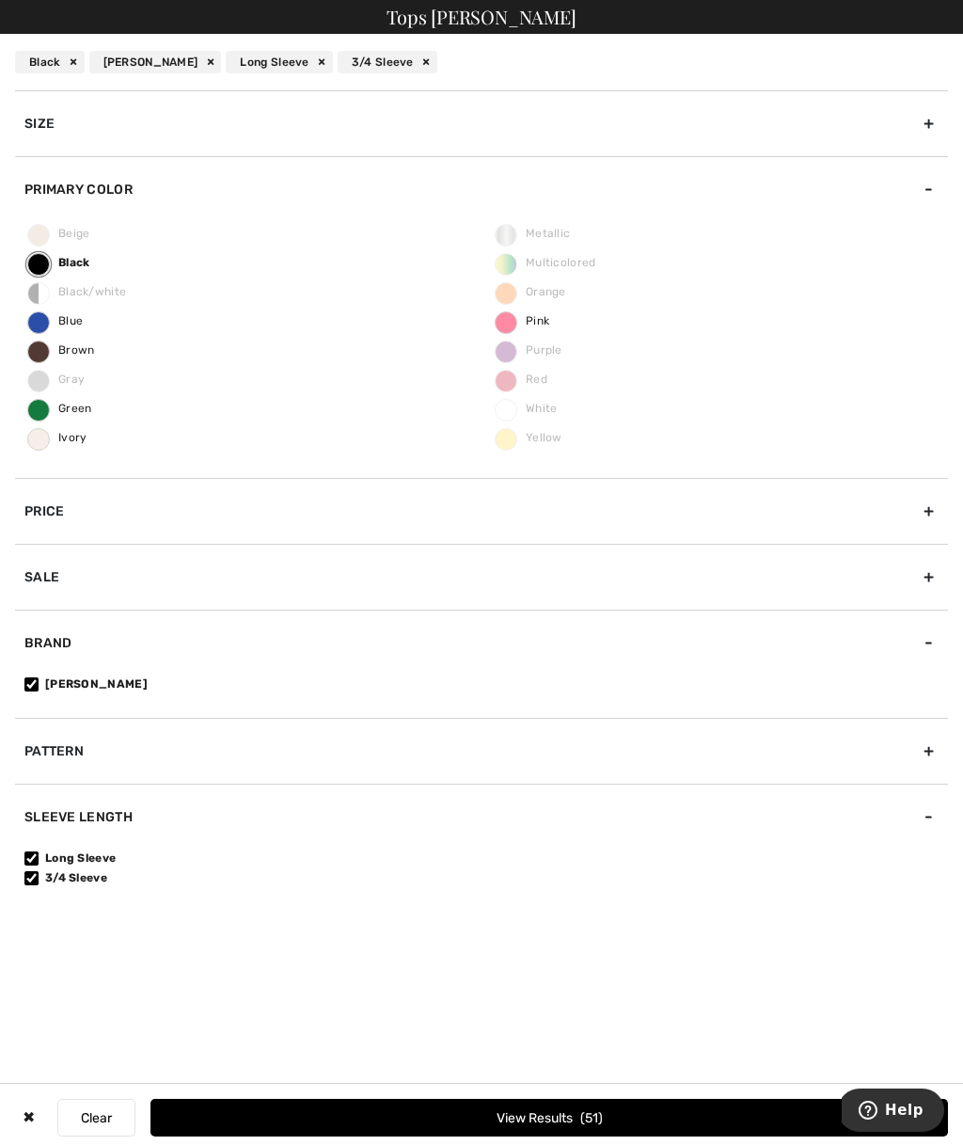
click at [79, 132] on div "Size" at bounding box center [481, 123] width 933 height 66
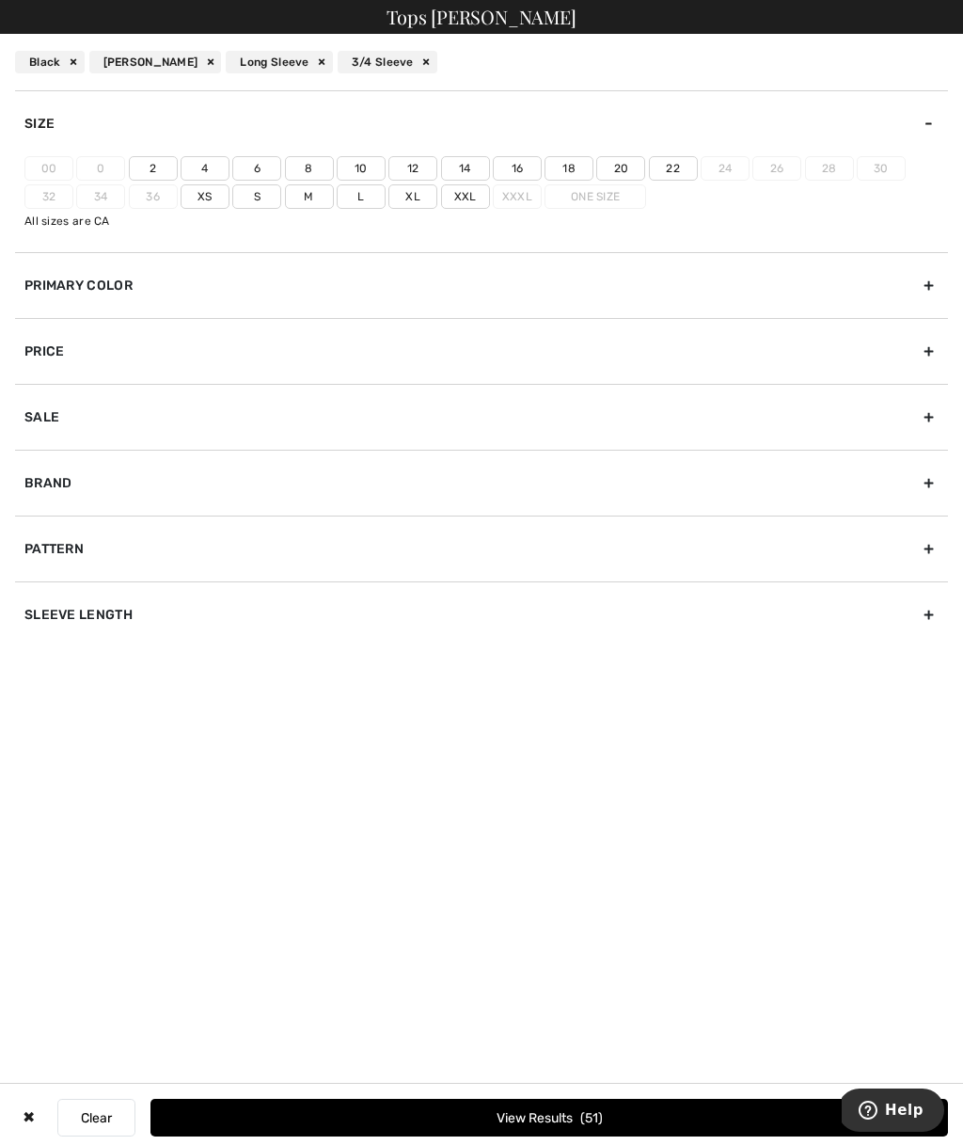
click at [457, 163] on label "14" at bounding box center [465, 168] width 49 height 24
click at [0, 0] on input"] "14" at bounding box center [0, 0] width 0 height 0
click at [405, 200] on label "Xl" at bounding box center [413, 196] width 49 height 24
click at [0, 0] on input"] "Xl" at bounding box center [0, 0] width 0 height 0
click at [553, 1111] on button "View Results 21" at bounding box center [550, 1118] width 798 height 38
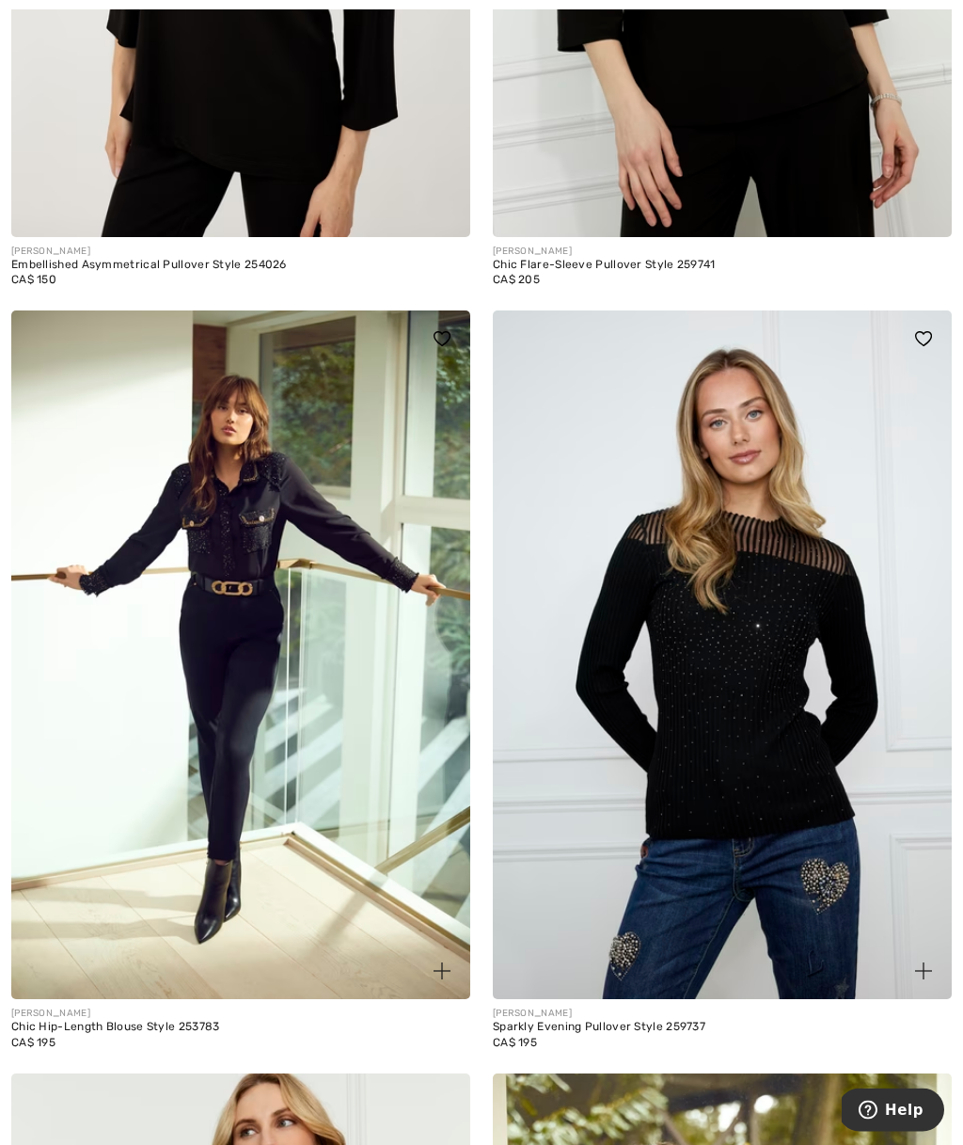
scroll to position [2295, 0]
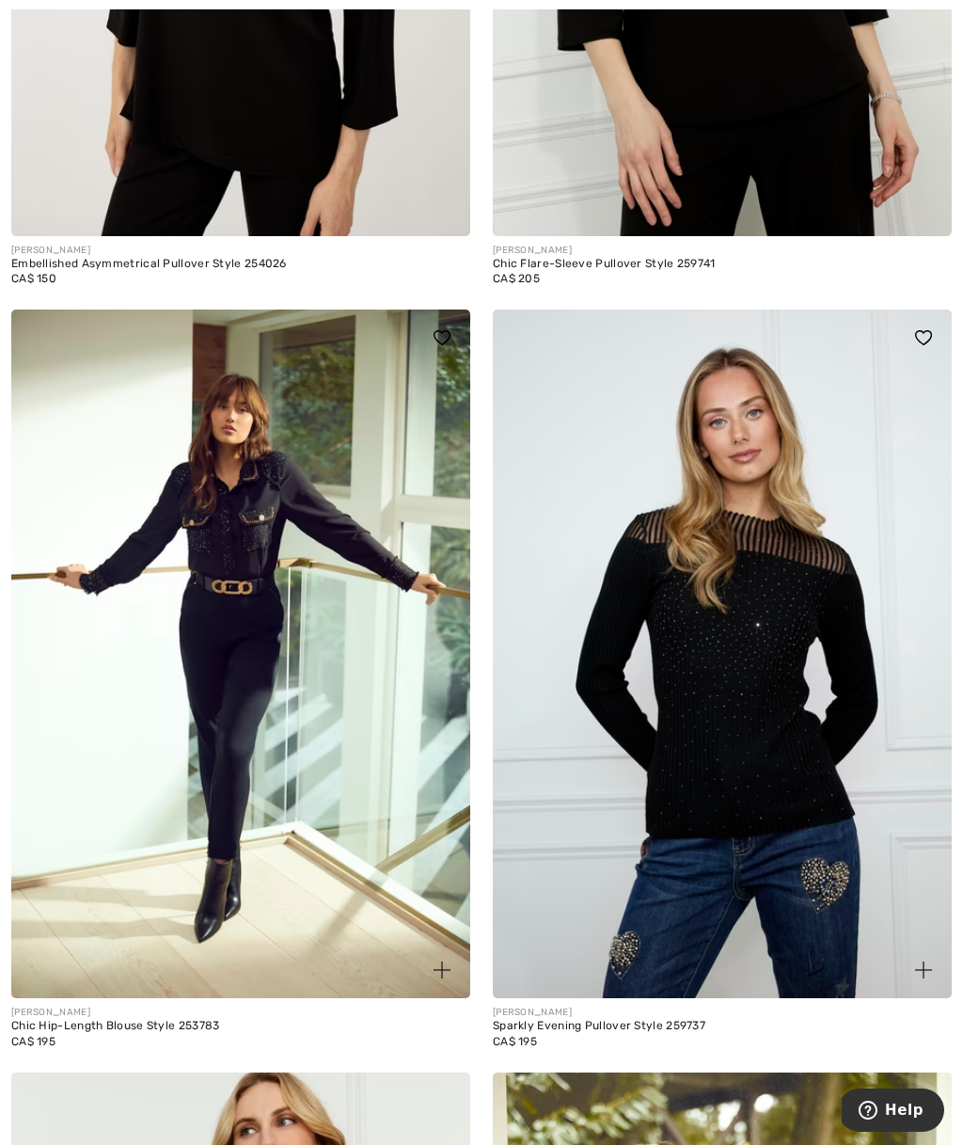
click at [224, 574] on img at bounding box center [240, 654] width 459 height 689
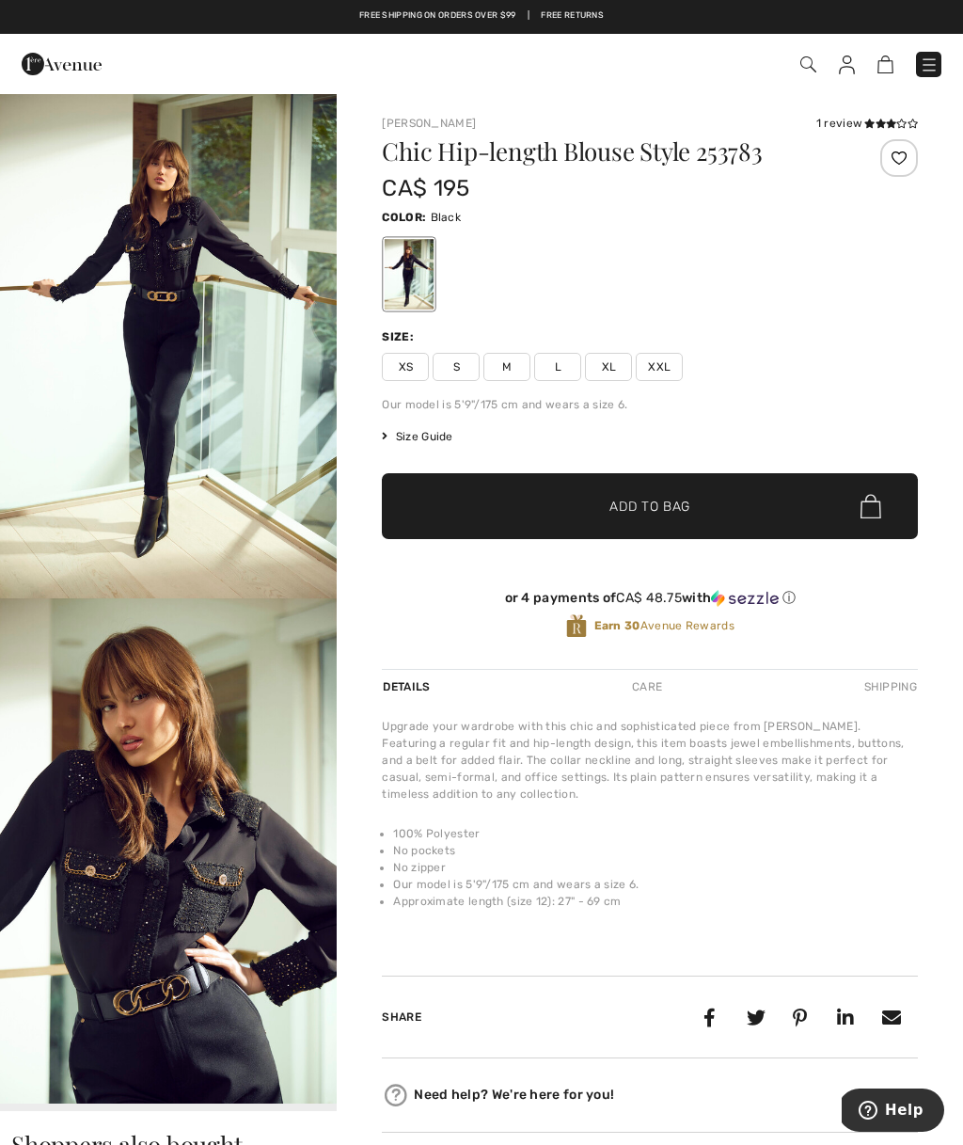
click at [225, 1022] on img "2 / 6" at bounding box center [168, 851] width 337 height 506
